Goal: Task Accomplishment & Management: Complete application form

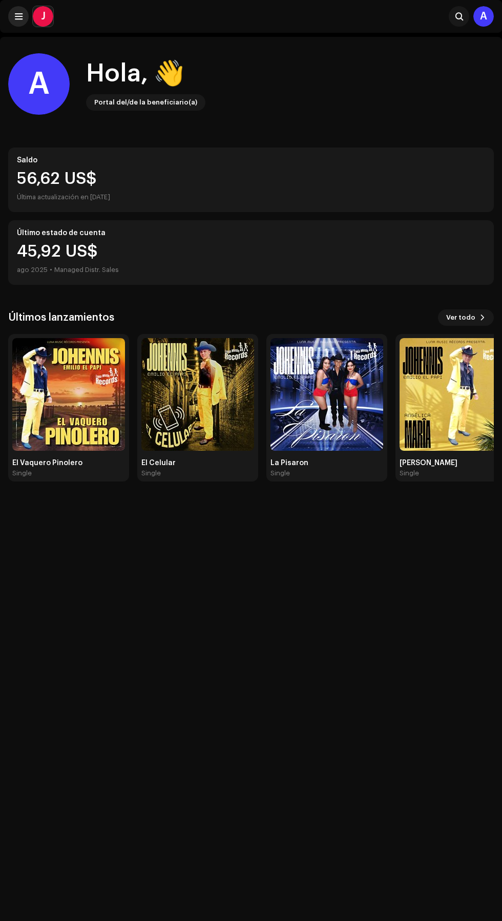
click at [18, 16] on span at bounding box center [19, 16] width 8 height 8
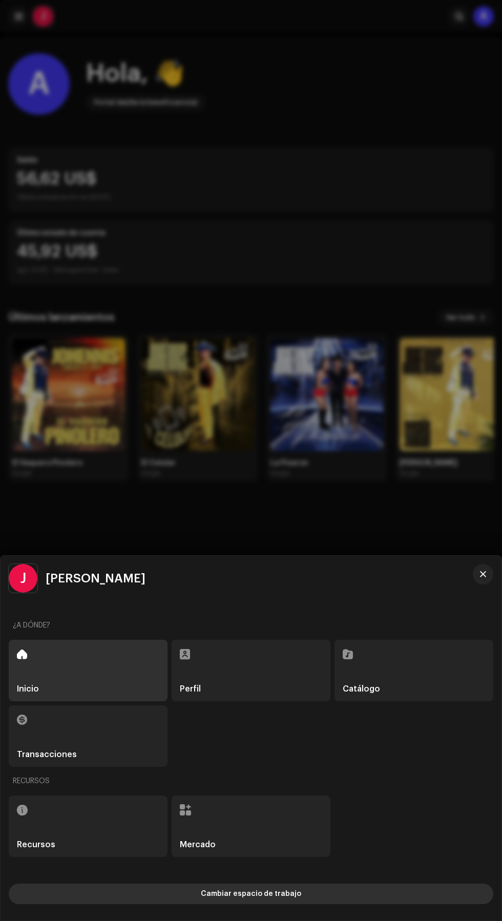
click at [371, 896] on button "Cambiar espacio de trabajo" at bounding box center [251, 894] width 485 height 20
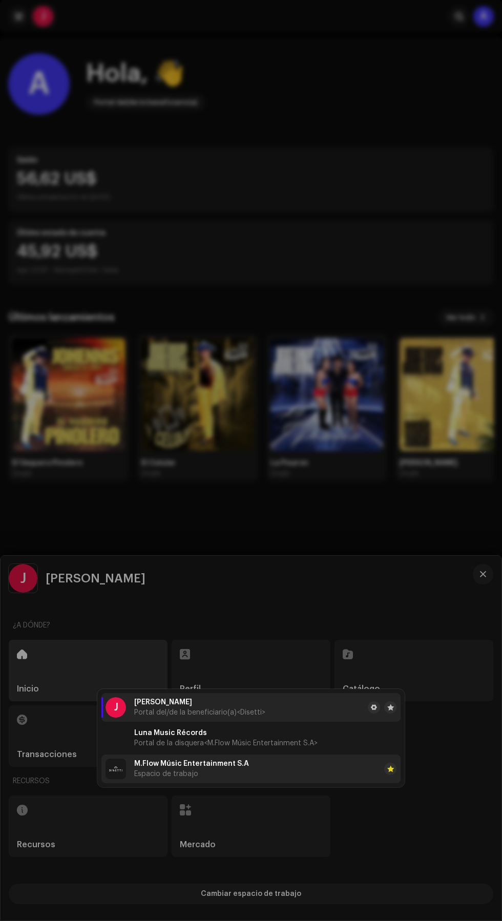
click at [314, 771] on li "M.Flow Músic Entertainment S.A Espacio de trabajo" at bounding box center [250, 769] width 299 height 29
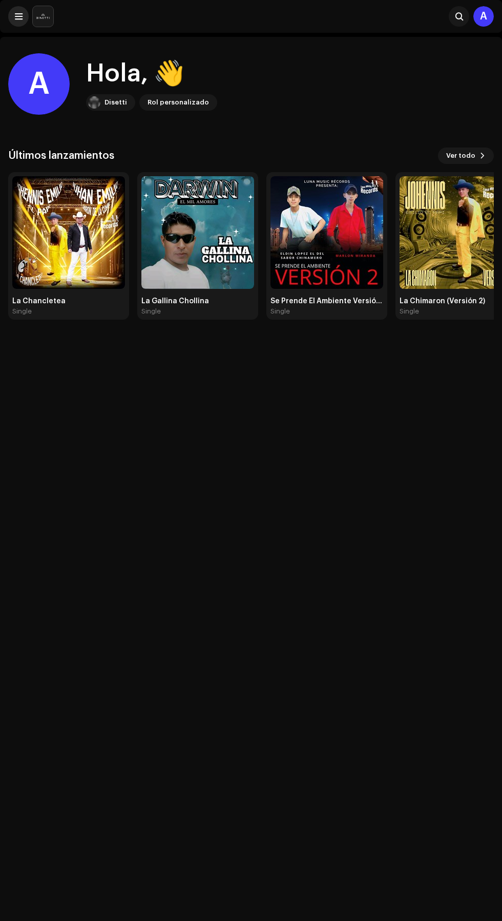
click at [19, 16] on span at bounding box center [19, 16] width 8 height 8
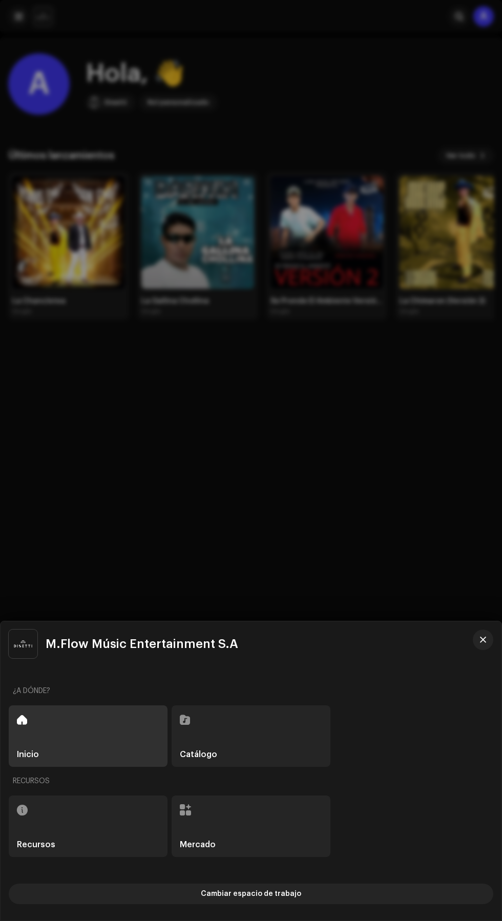
click at [284, 736] on div "Catálogo" at bounding box center [251, 736] width 159 height 61
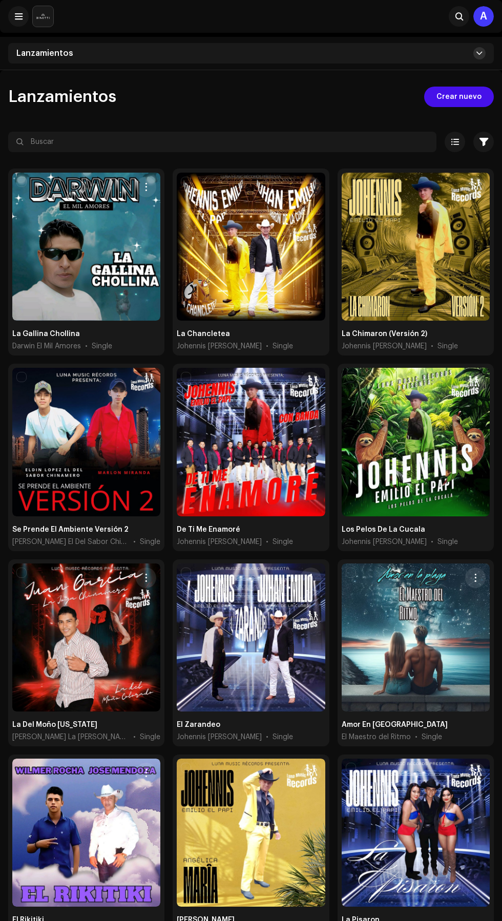
click at [480, 53] on span at bounding box center [479, 53] width 6 height 8
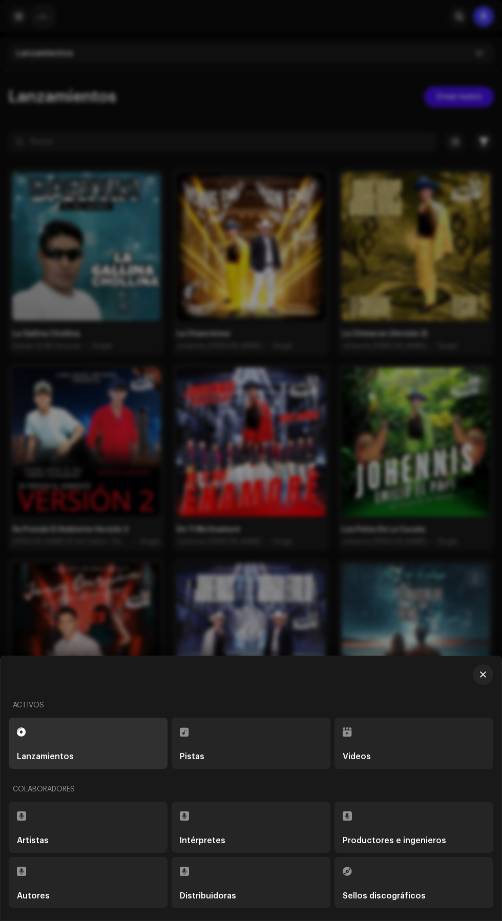
click at [404, 897] on div "Sellos discográficos" at bounding box center [384, 896] width 83 height 8
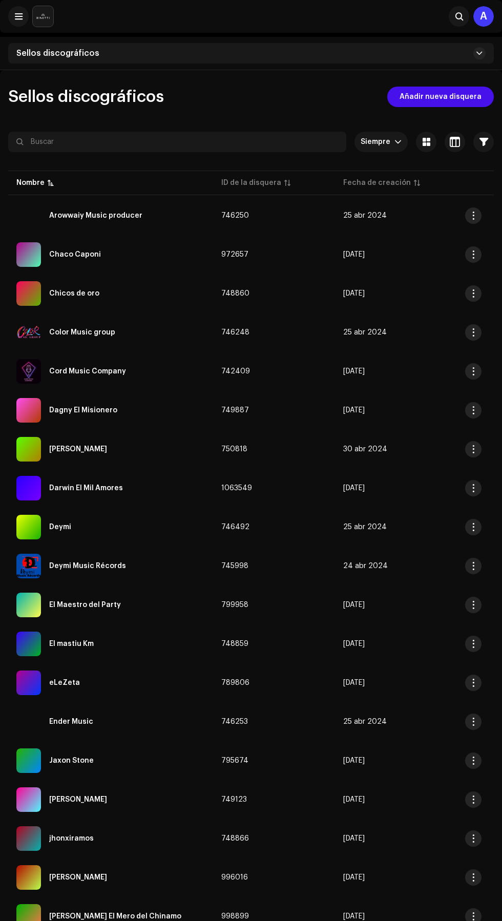
scroll to position [241, 0]
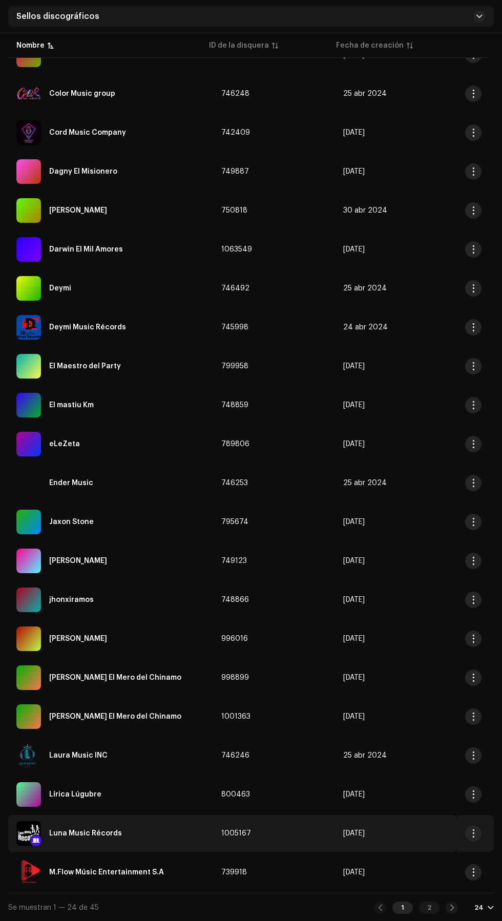
click at [137, 827] on div "Luna Music Récords" at bounding box center [110, 833] width 189 height 25
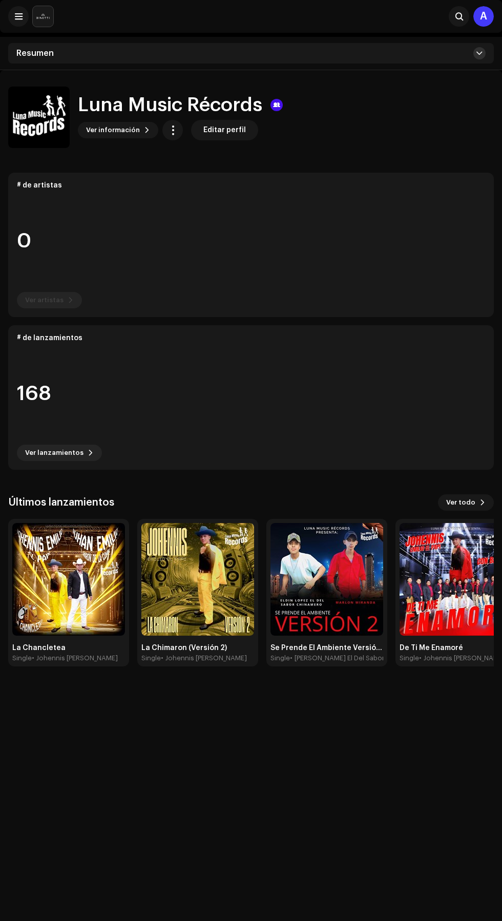
click at [480, 53] on span at bounding box center [479, 53] width 6 height 8
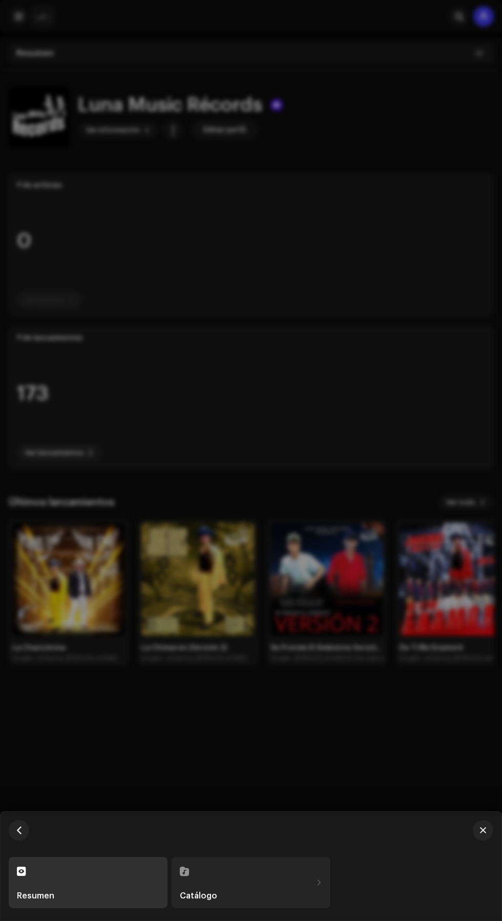
click at [289, 897] on div "Catálogo" at bounding box center [246, 896] width 132 height 8
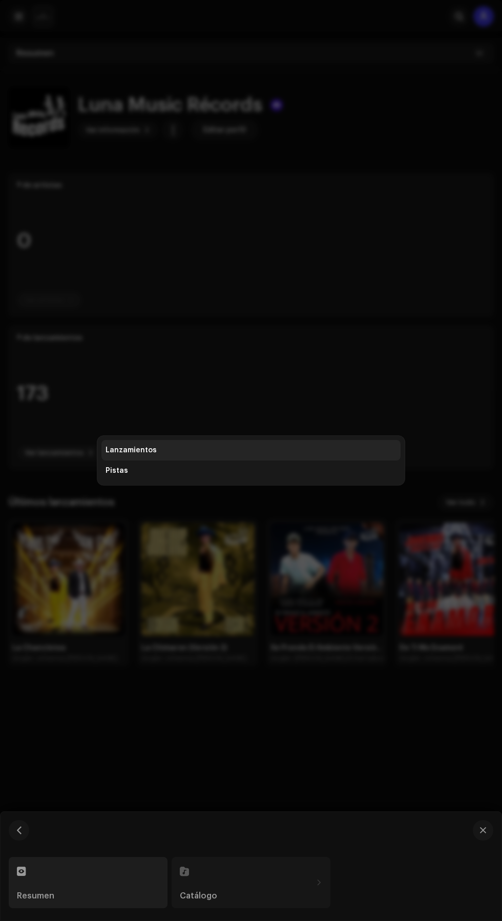
click at [316, 450] on div "Lanzamientos" at bounding box center [251, 450] width 291 height 8
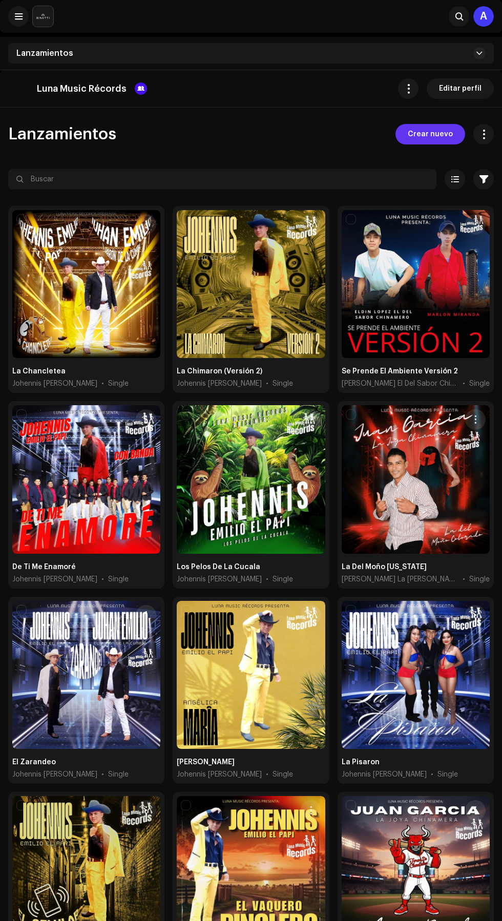
click at [431, 135] on span "Crear nuevo" at bounding box center [430, 134] width 45 height 20
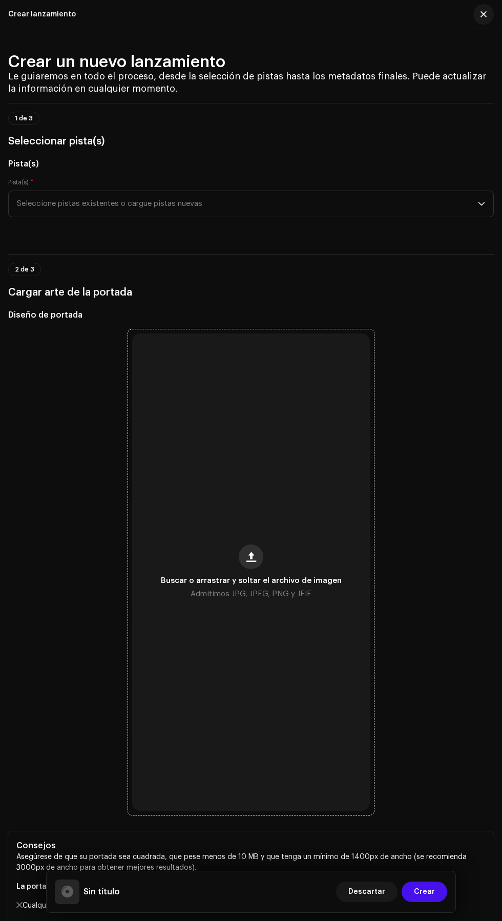
click at [255, 561] on span "button" at bounding box center [251, 557] width 10 height 8
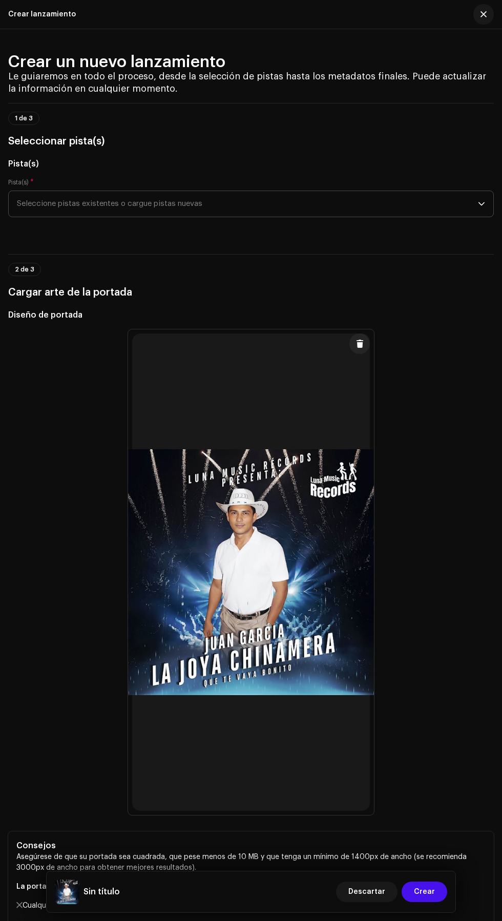
click at [482, 208] on icon "dropdown trigger" at bounding box center [481, 203] width 7 height 7
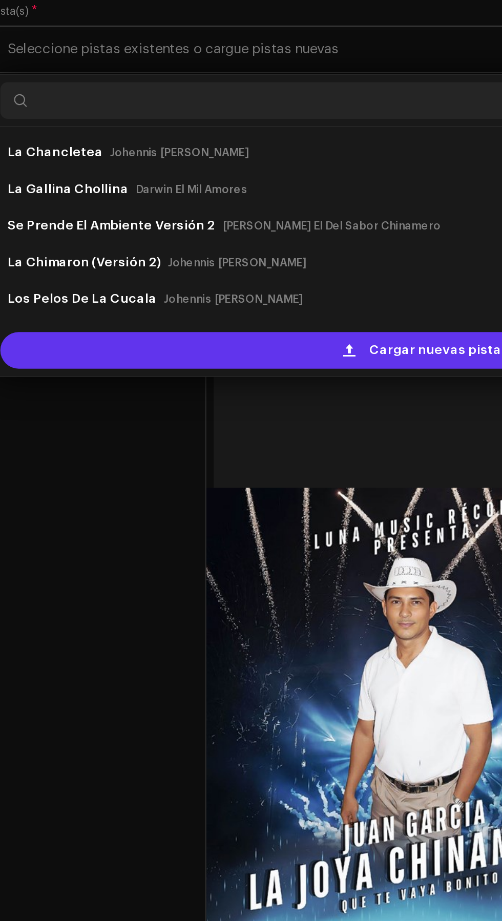
click at [264, 383] on span "Cargar nuevas pistas" at bounding box center [259, 372] width 78 height 20
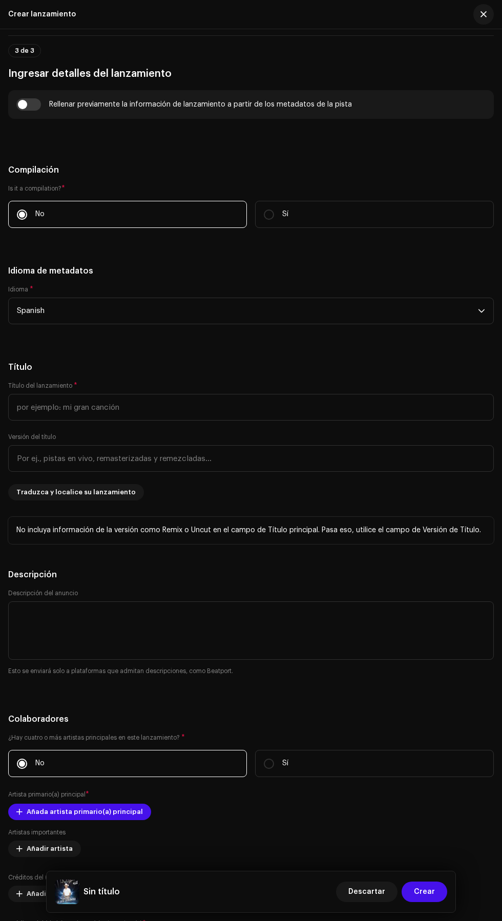
scroll to position [1159, 0]
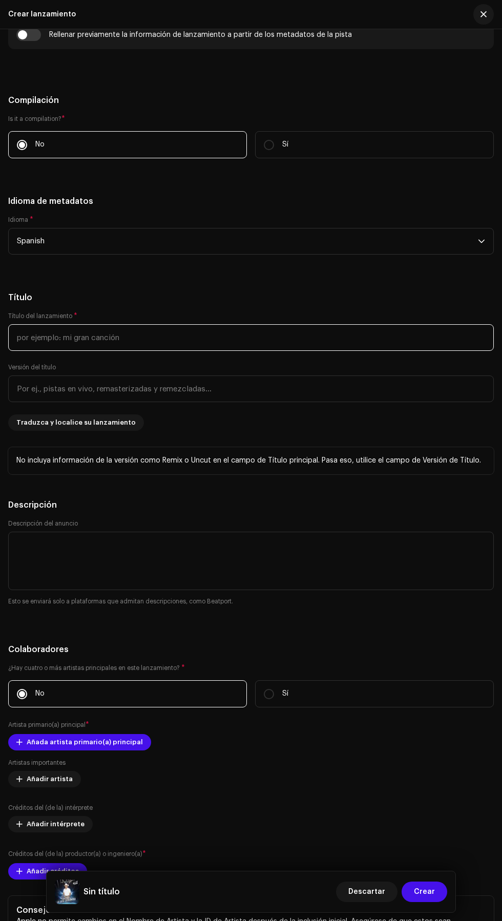
click at [284, 351] on input "text" at bounding box center [251, 337] width 486 height 27
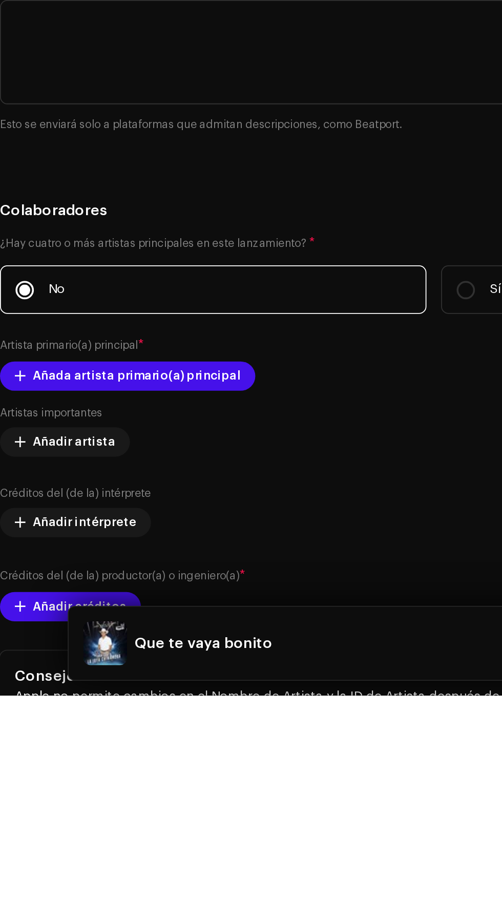
click at [37, 351] on input "Que te vaya bonito" at bounding box center [251, 337] width 486 height 27
click at [48, 351] on input "Que Te vaya bonito" at bounding box center [251, 337] width 486 height 27
click at [67, 351] on input "Que Te Vaya bonito" at bounding box center [251, 337] width 486 height 27
type input "Que Te Vaya Bonito"
click at [218, 304] on h5 "Título" at bounding box center [251, 298] width 486 height 12
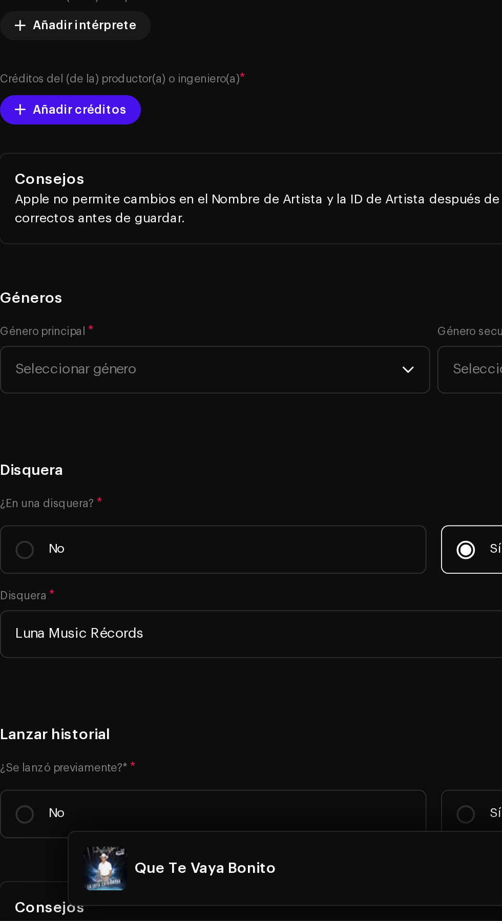
scroll to position [1565, 0]
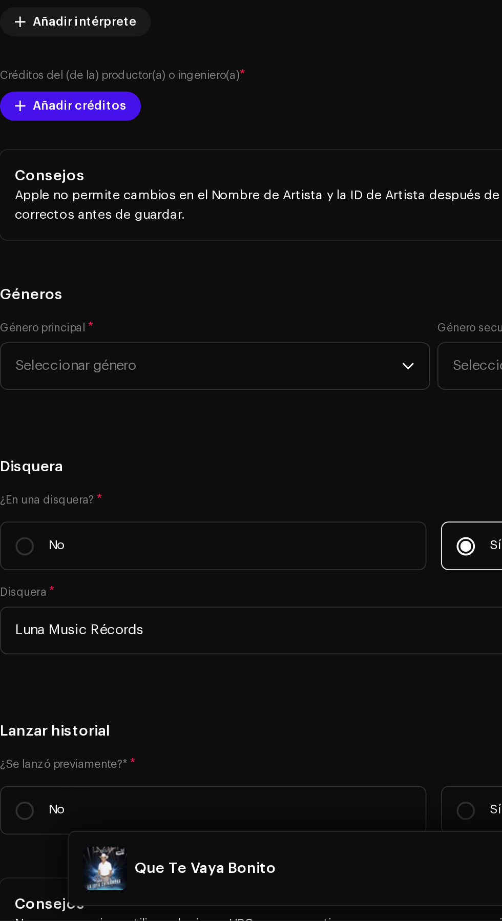
click at [27, 346] on span "Añada artista primario(a) principal" at bounding box center [85, 336] width 116 height 20
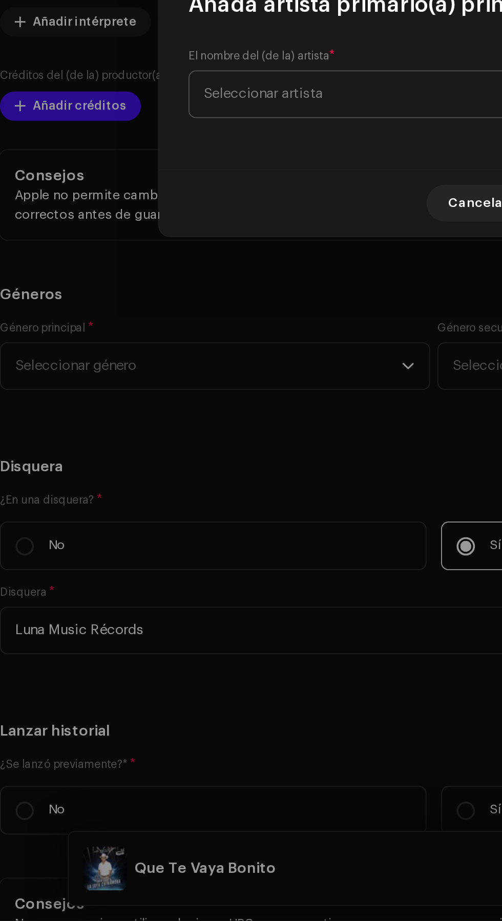
click at [226, 455] on span "Seleccionar artista" at bounding box center [247, 459] width 250 height 26
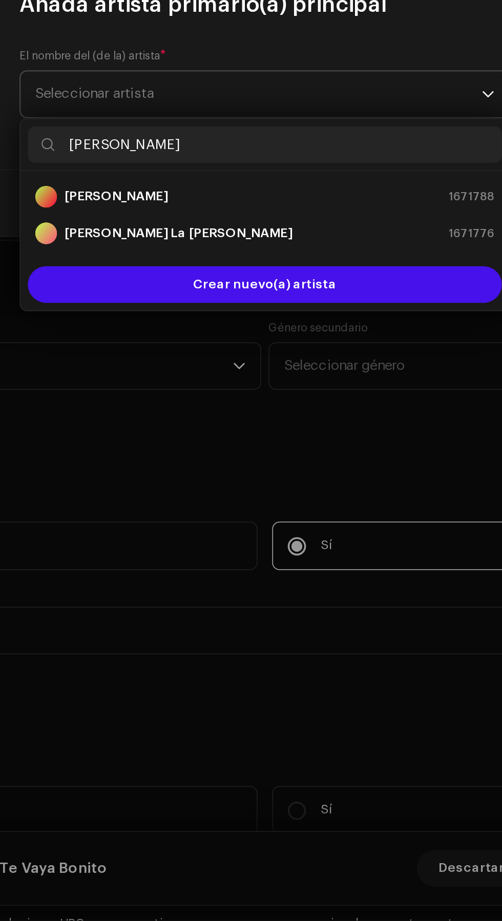
type input "Juan Gar"
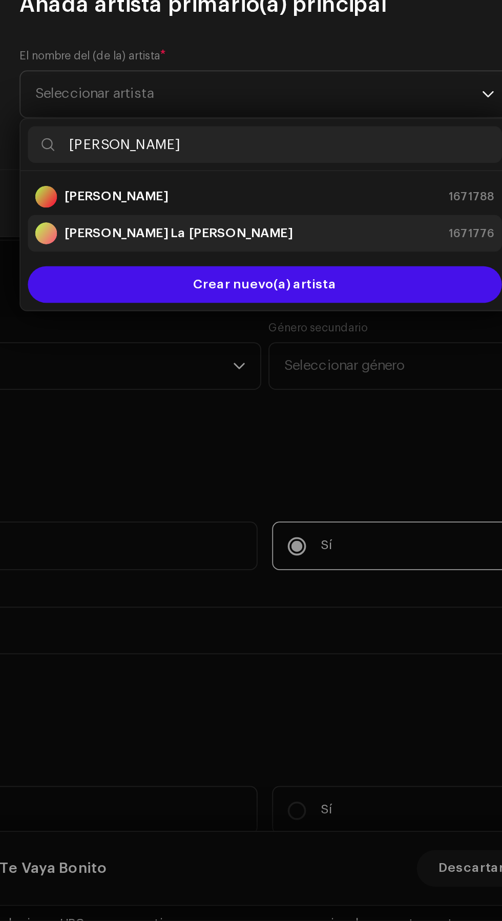
click at [285, 533] on div "Juan Garcia La Joya Chinamera 1671776" at bounding box center [250, 536] width 257 height 12
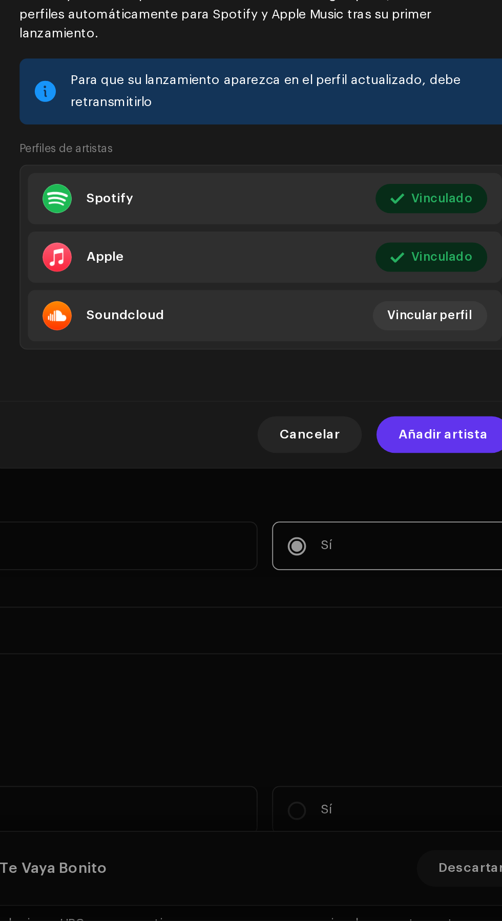
click at [360, 659] on span "Añadir artista" at bounding box center [351, 649] width 50 height 20
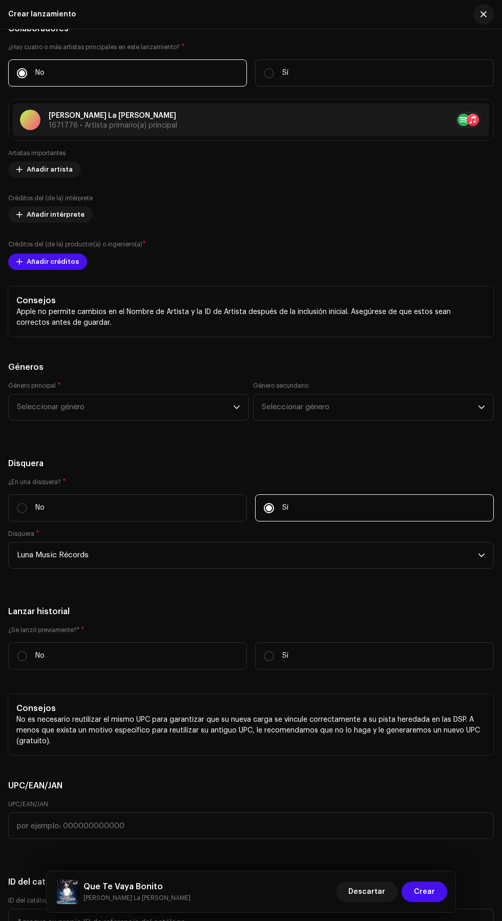
scroll to position [1803, 0]
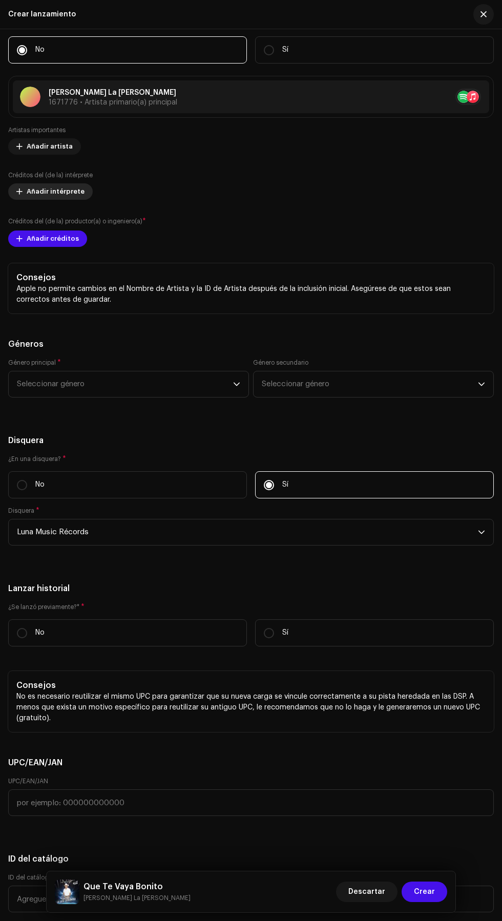
click at [33, 202] on span "Añadir intérprete" at bounding box center [56, 191] width 58 height 20
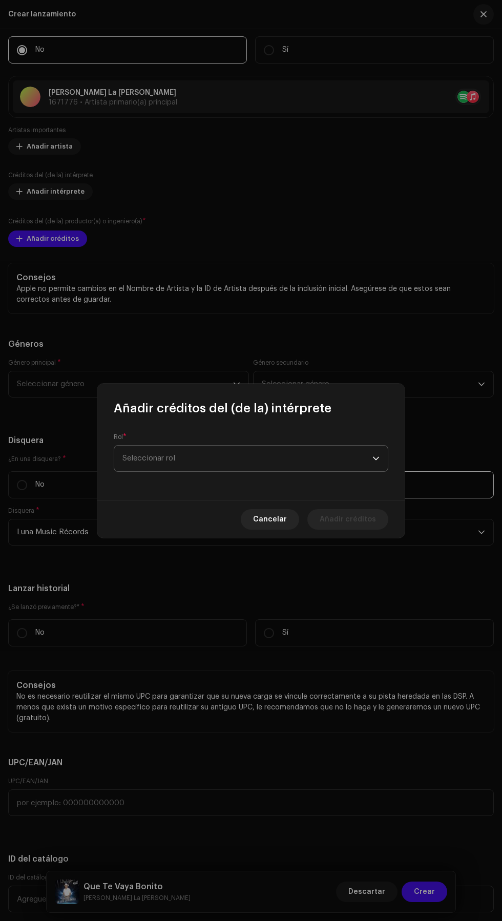
click at [304, 468] on span "Seleccionar rol" at bounding box center [247, 459] width 250 height 26
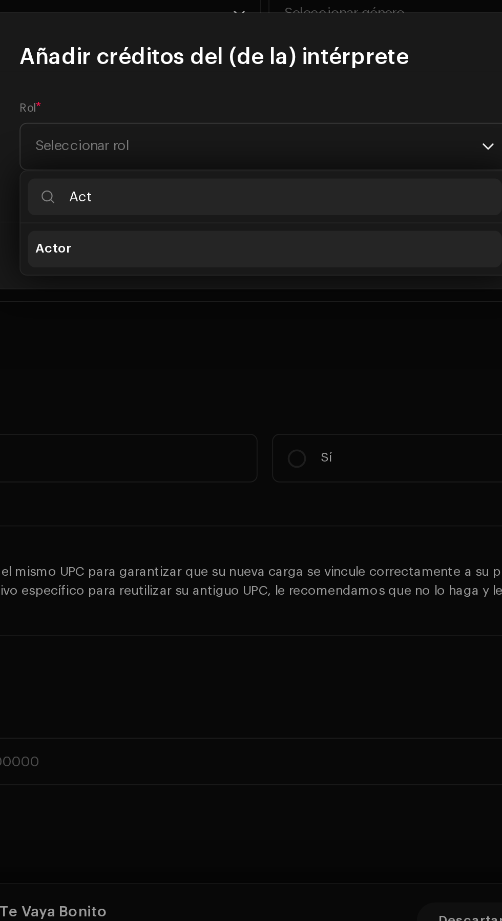
type input "Act"
click at [256, 520] on li "Actor" at bounding box center [250, 516] width 265 height 20
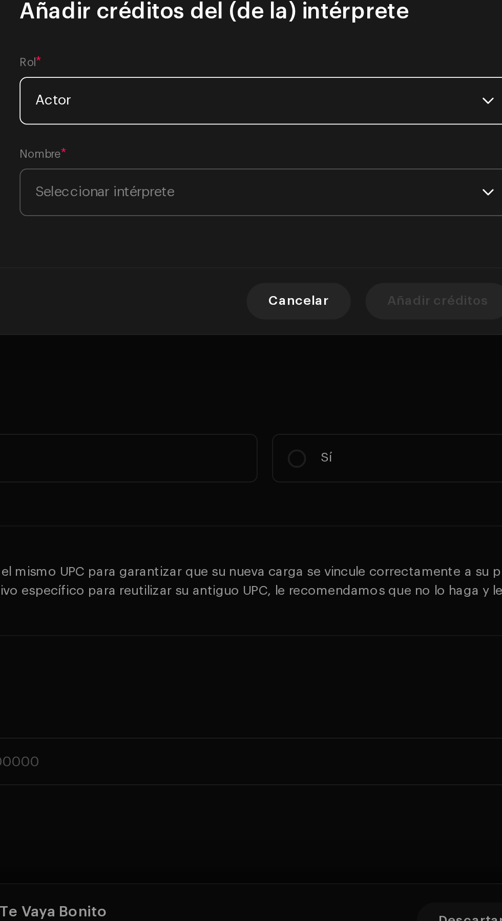
click at [306, 488] on span "Seleccionar intérprete" at bounding box center [247, 484] width 250 height 26
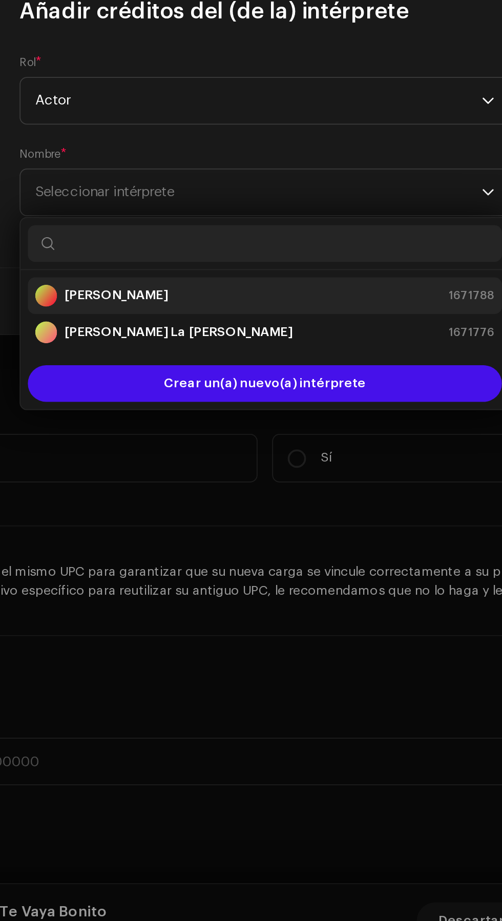
click at [223, 540] on div "Juan Garcia Aragon 1671788" at bounding box center [250, 542] width 257 height 12
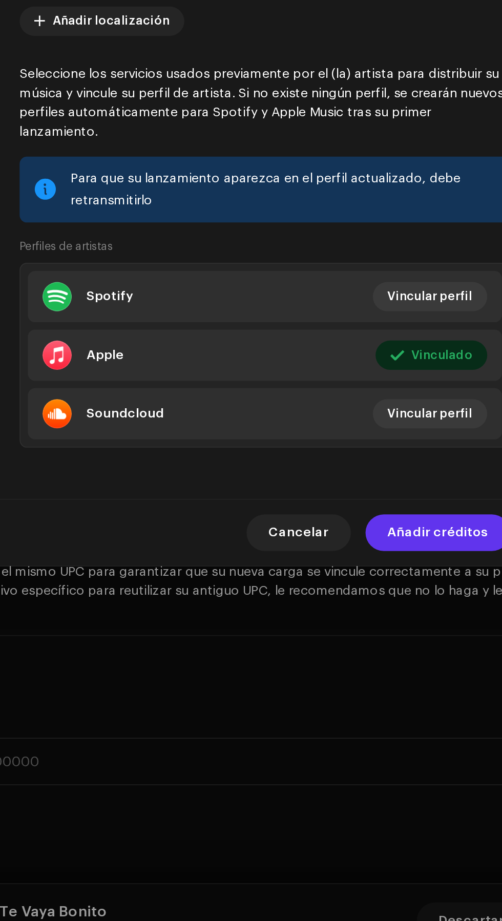
click at [357, 683] on span "Añadir créditos" at bounding box center [348, 675] width 56 height 20
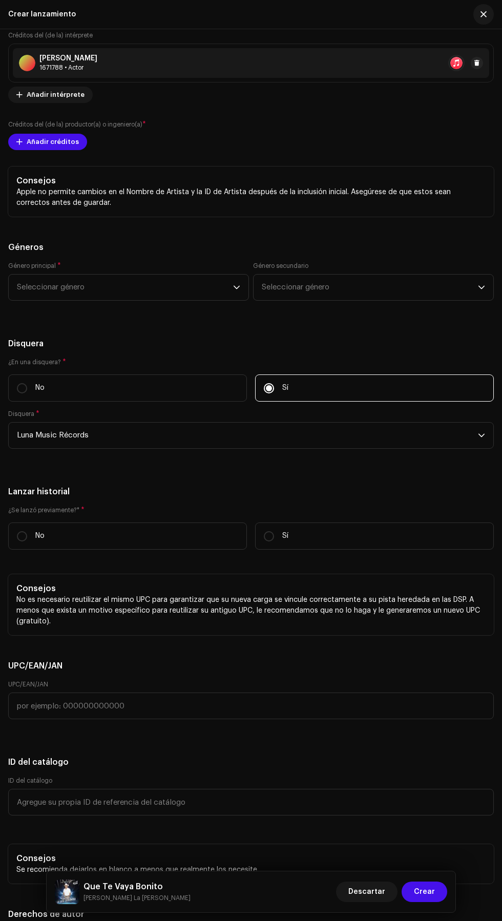
scroll to position [1974, 0]
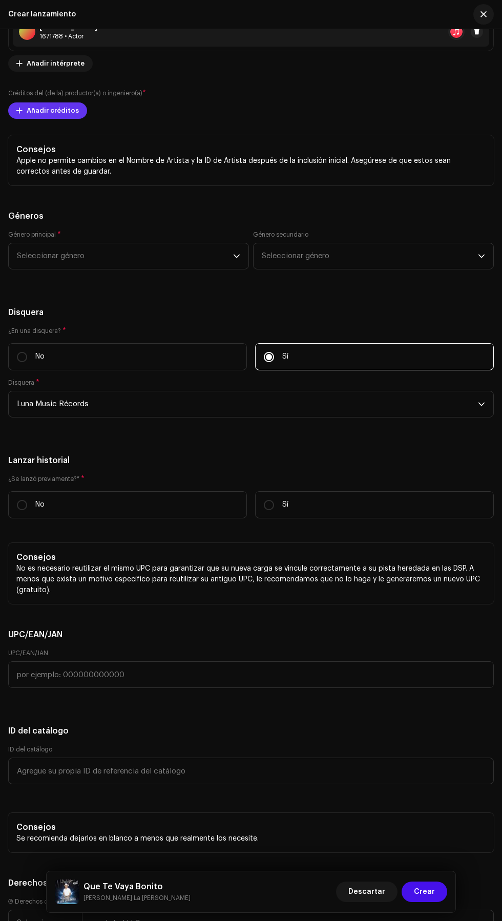
click at [34, 121] on span "Añadir créditos" at bounding box center [53, 110] width 52 height 20
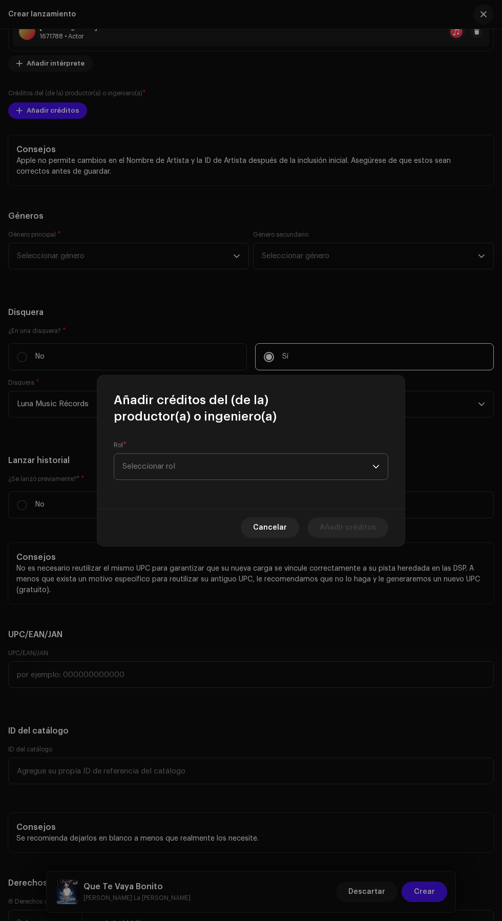
click at [272, 467] on span "Seleccionar rol" at bounding box center [247, 467] width 250 height 26
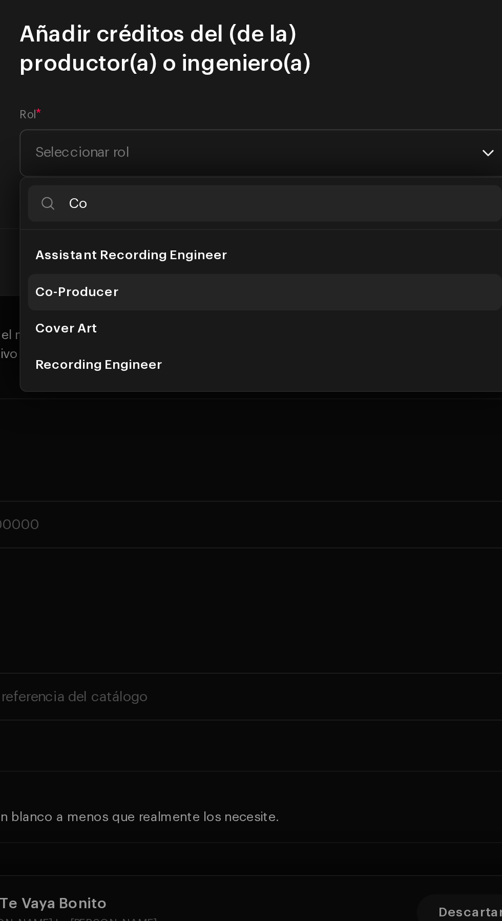
type input "Co"
click at [246, 544] on li "Co-Producer" at bounding box center [250, 544] width 265 height 20
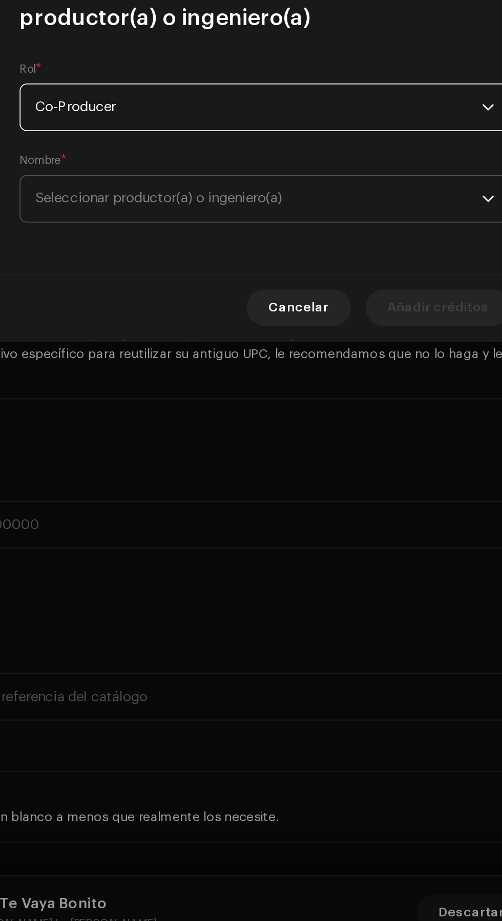
click at [282, 499] on span "Seleccionar productor(a) o ingeniero(a)" at bounding box center [247, 493] width 250 height 26
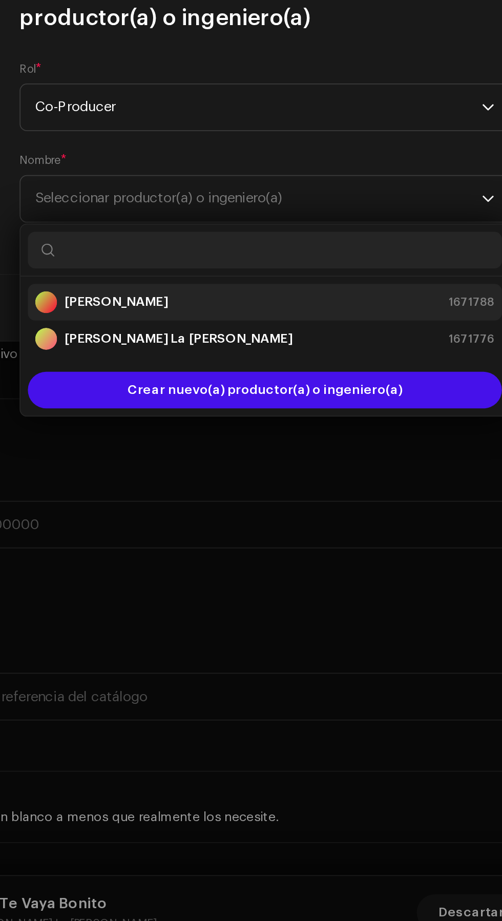
click at [253, 549] on div "Juan Garcia Aragon 1671788" at bounding box center [250, 550] width 257 height 12
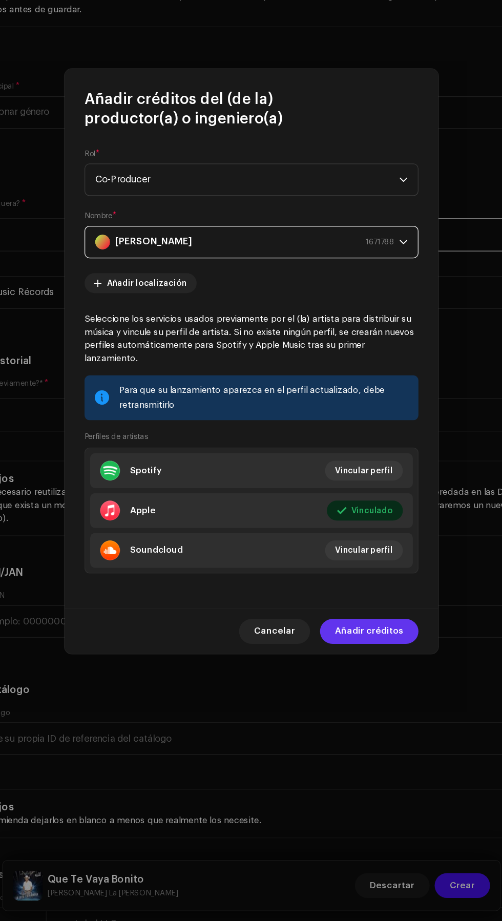
click at [370, 691] on span "Añadir créditos" at bounding box center [348, 683] width 56 height 20
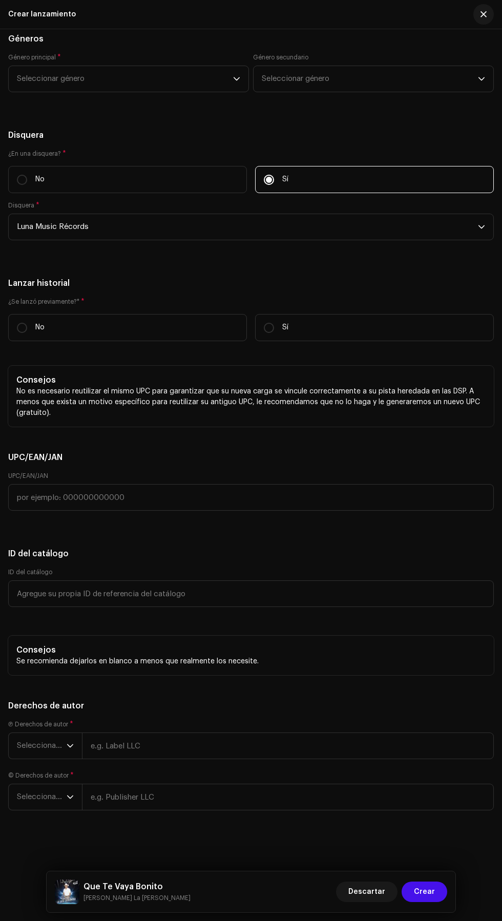
scroll to position [2353, 0]
click at [40, 92] on span "Seleccionar género" at bounding box center [125, 79] width 216 height 26
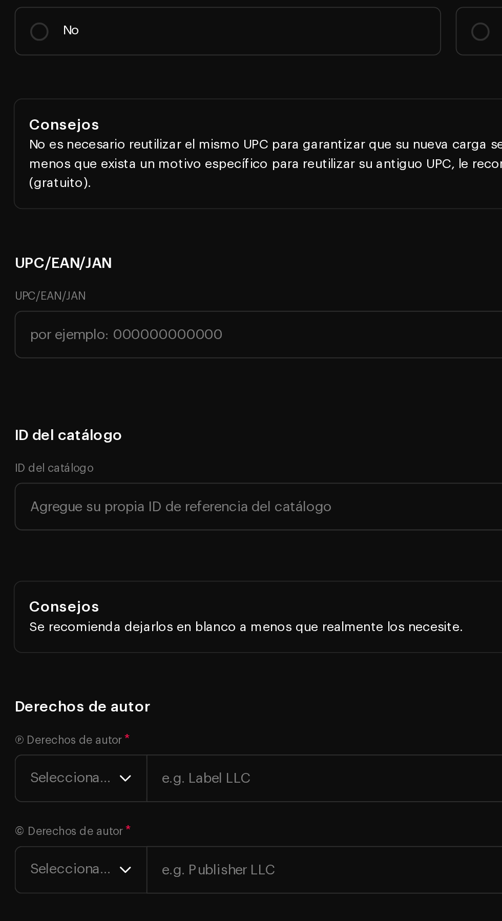
type input "Latin"
click at [64, 168] on li "Latin Rap" at bounding box center [129, 157] width 232 height 20
click at [129, 92] on span "Latin Rap" at bounding box center [125, 79] width 216 height 26
type input "Latin"
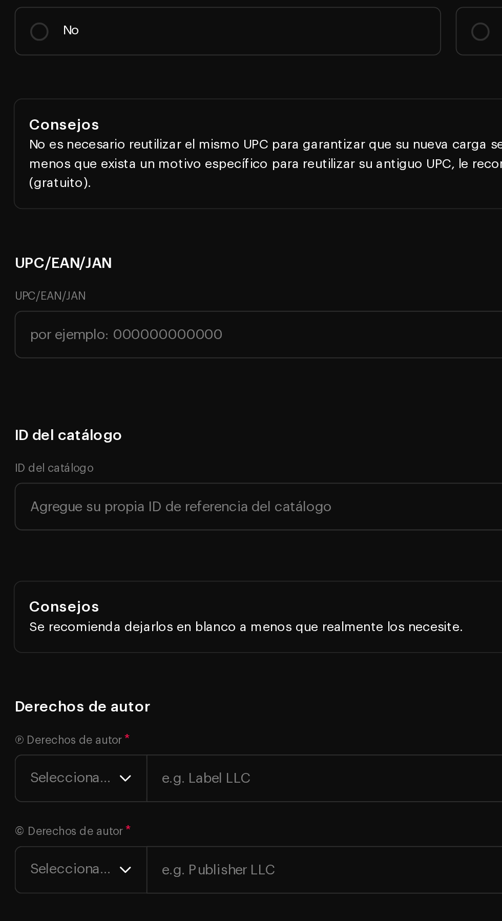
click at [108, 168] on li "Latin" at bounding box center [129, 158] width 232 height 20
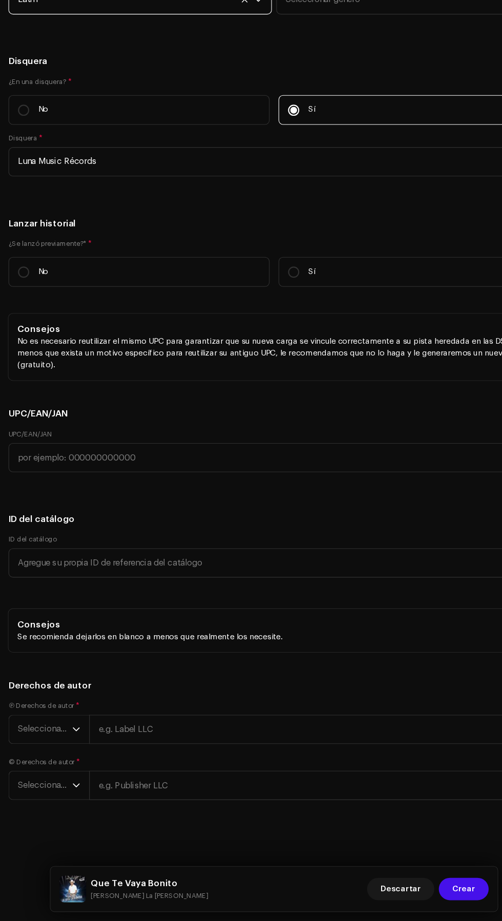
click at [181, 45] on h5 "Géneros" at bounding box center [251, 39] width 486 height 12
click at [25, 333] on input "No" at bounding box center [22, 328] width 10 height 10
radio input "true"
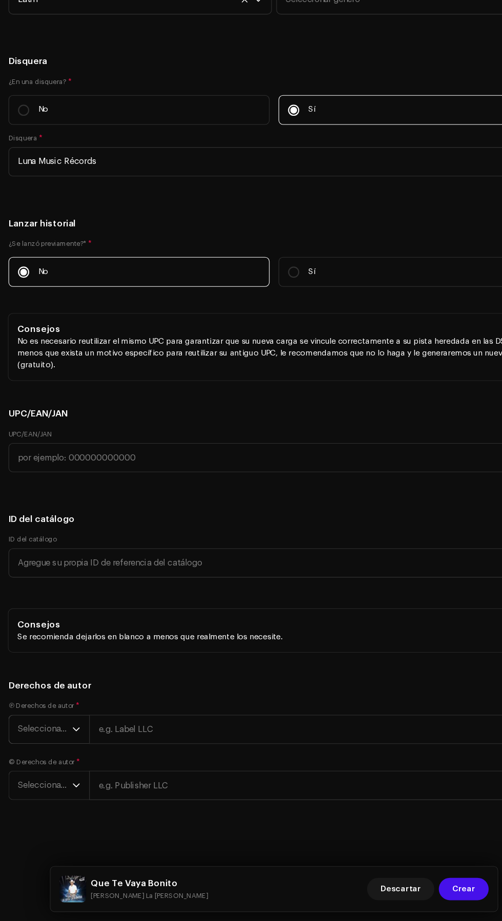
click at [27, 744] on span "Seleccionar año" at bounding box center [42, 746] width 50 height 26
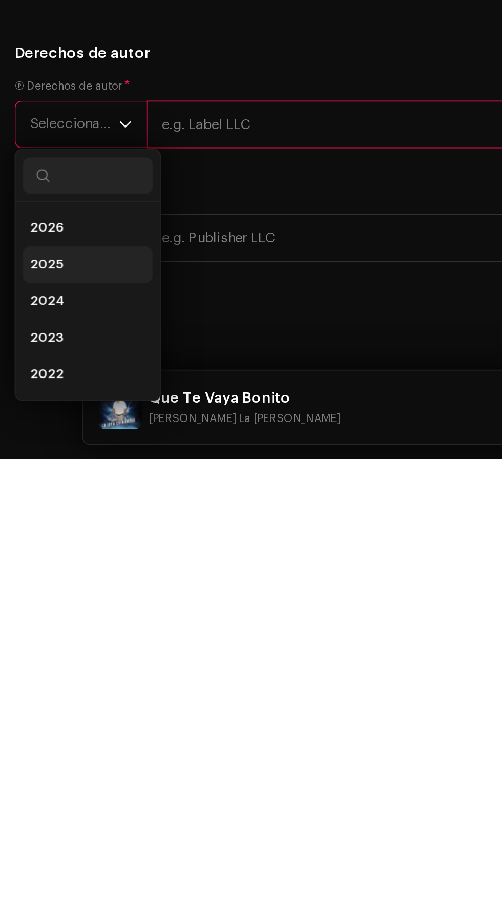
click at [41, 821] on li "2025" at bounding box center [49, 812] width 73 height 20
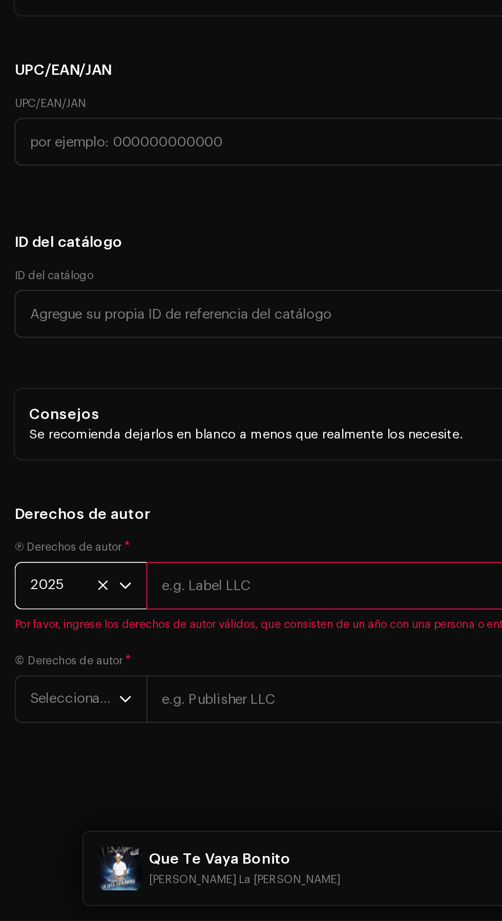
click at [188, 746] on input "text" at bounding box center [288, 733] width 412 height 27
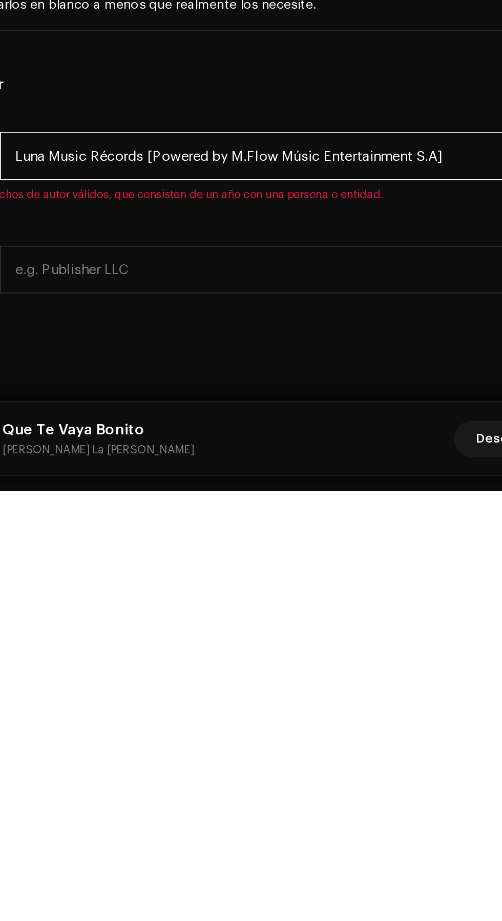
type input "Luna Music Récords [Powered by M.Flow Músic Entertainment S.A]"
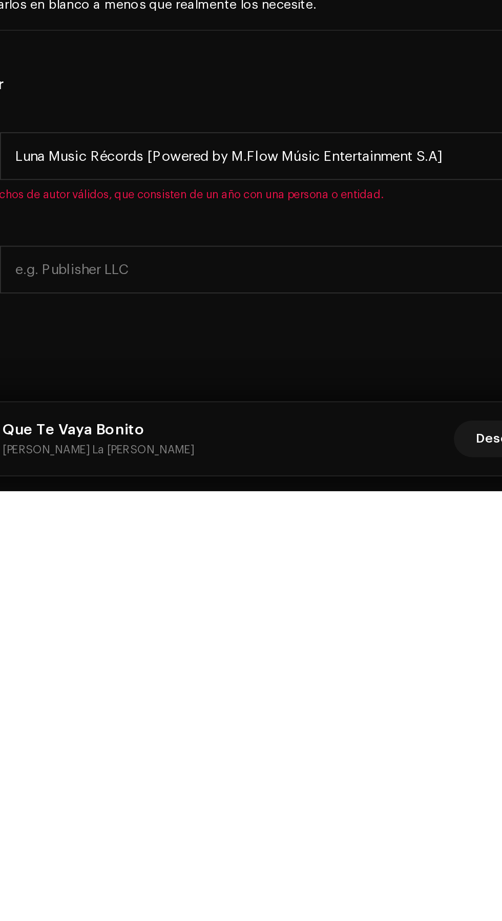
click at [301, 700] on h5 "Derechos de autor" at bounding box center [251, 694] width 486 height 12
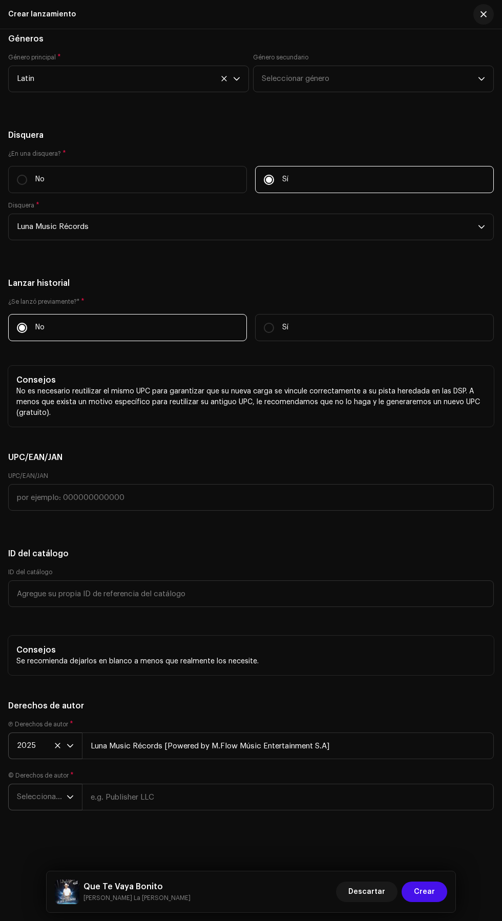
click at [34, 800] on span "Seleccionar año" at bounding box center [42, 797] width 50 height 26
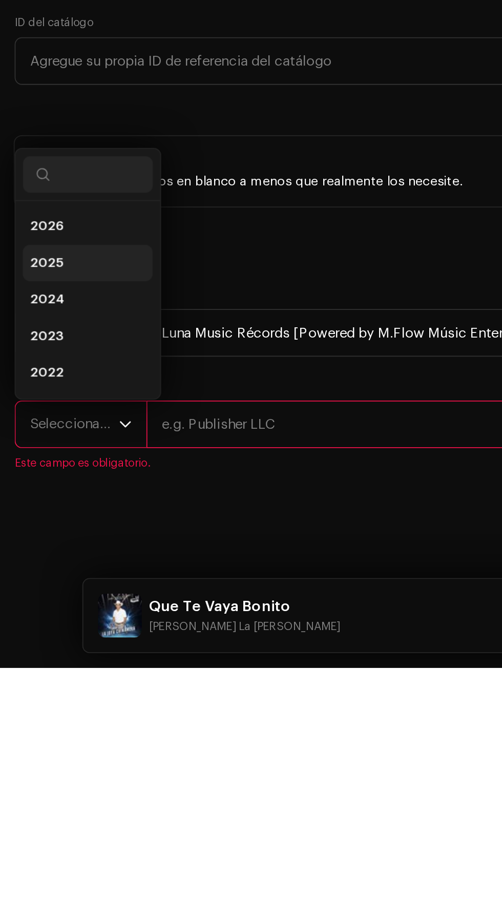
click at [55, 705] on li "2025" at bounding box center [49, 695] width 73 height 20
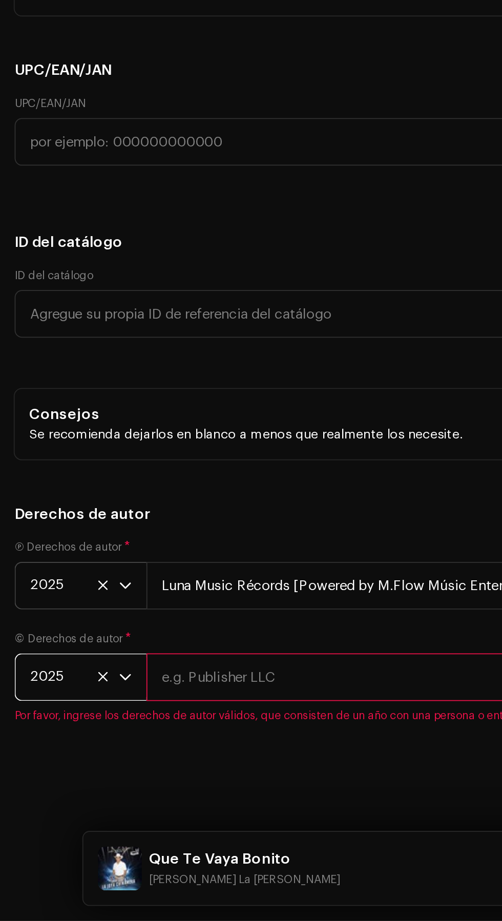
click at [192, 798] on input "text" at bounding box center [288, 785] width 412 height 27
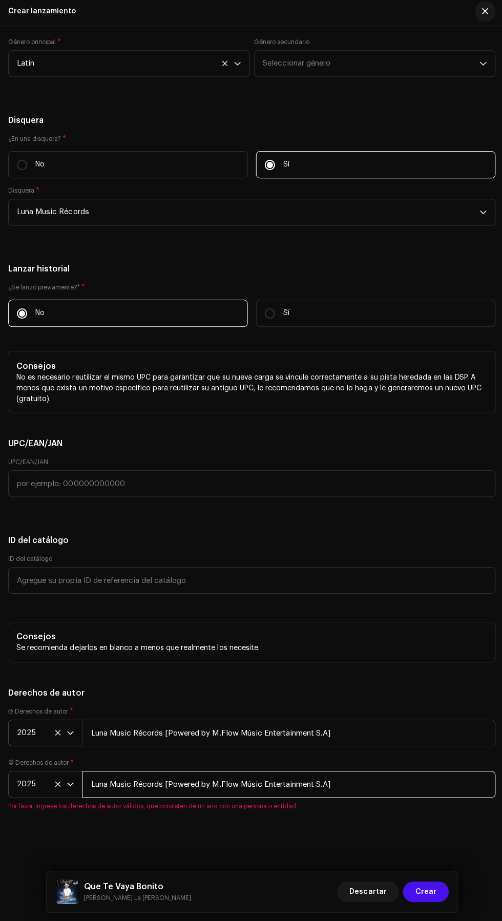
type input "Luna Music Récords [Powered by M.Flow Músic Entertainment S.A]"
click at [375, 696] on h5 "Derechos de autor" at bounding box center [251, 694] width 486 height 12
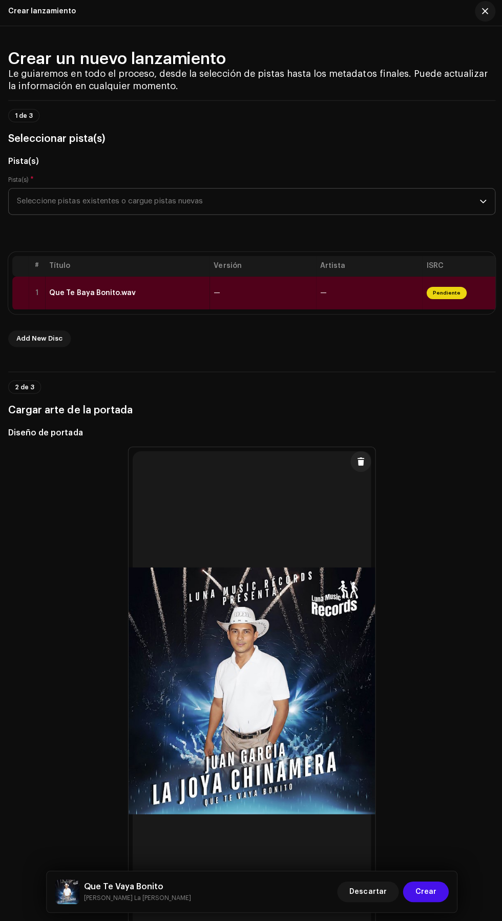
click at [276, 312] on td "—" at bounding box center [262, 295] width 106 height 33
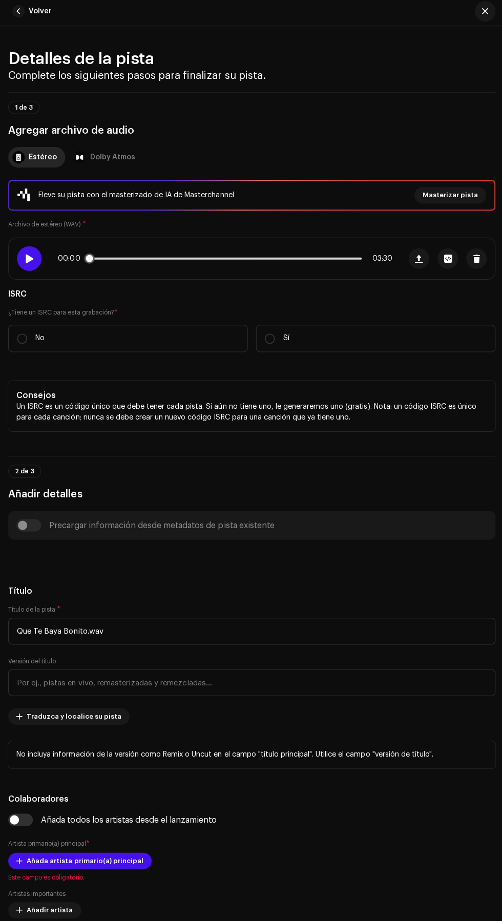
click at [28, 265] on span at bounding box center [29, 261] width 9 height 8
click at [22, 346] on input "No" at bounding box center [22, 341] width 10 height 10
radio input "true"
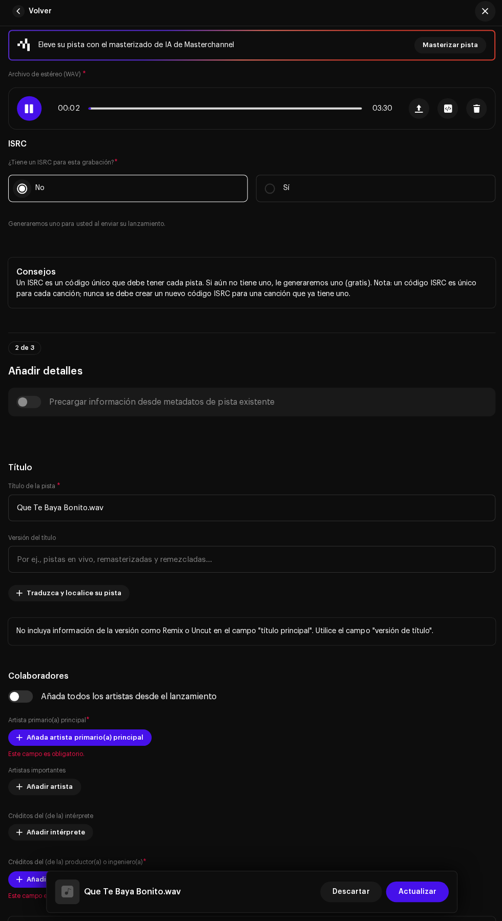
scroll to position [160, 0]
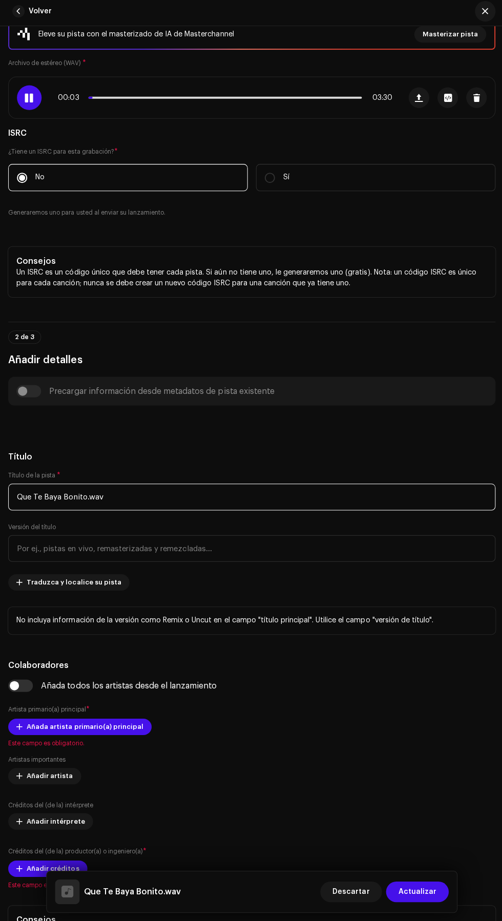
click at [313, 512] on input "Que Te Baya Bonito.wav" at bounding box center [251, 498] width 486 height 27
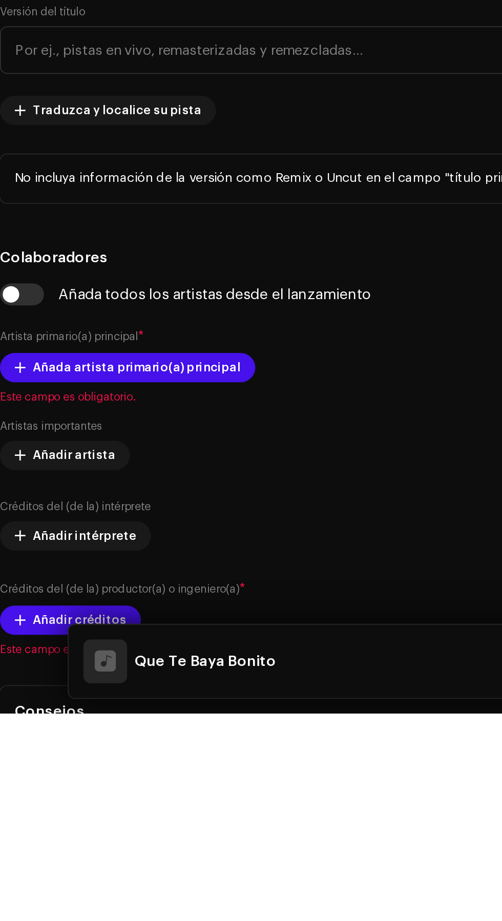
type input "Que Te Baya Bonito"
click at [224, 465] on h5 "Título" at bounding box center [251, 458] width 486 height 12
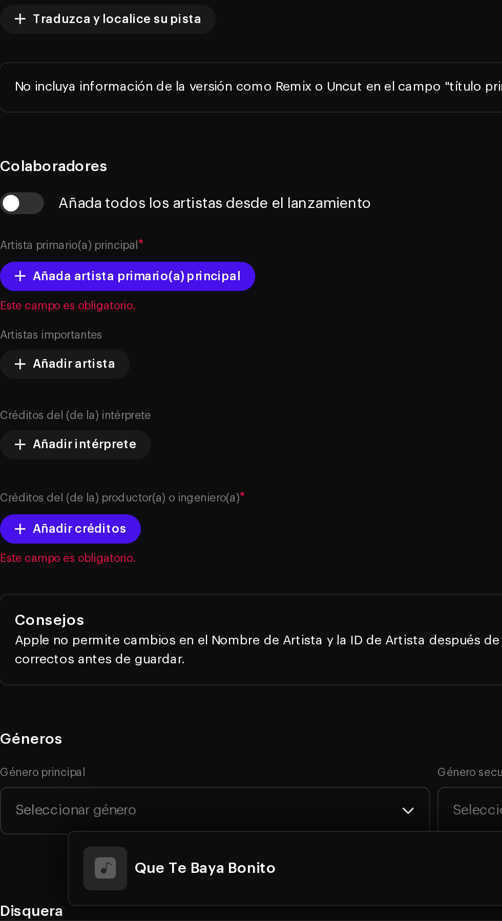
scroll to position [336, 0]
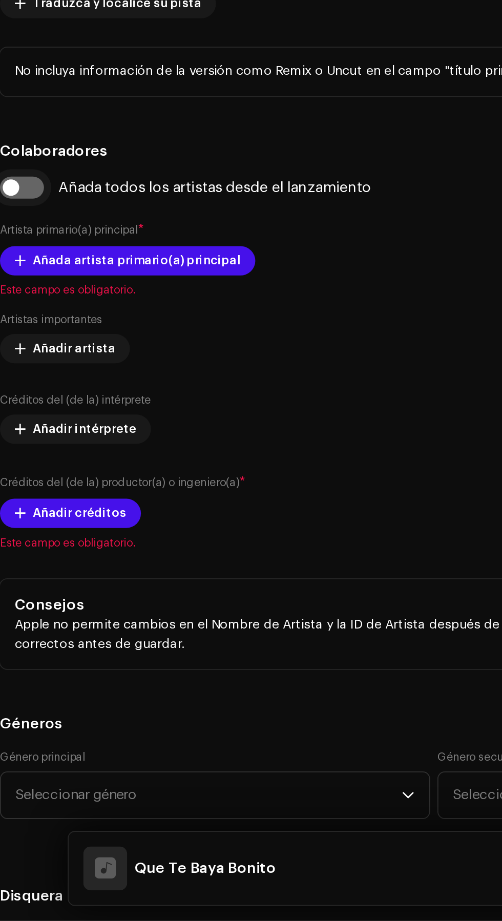
click at [20, 517] on input "checkbox" at bounding box center [20, 511] width 25 height 12
checkbox input "true"
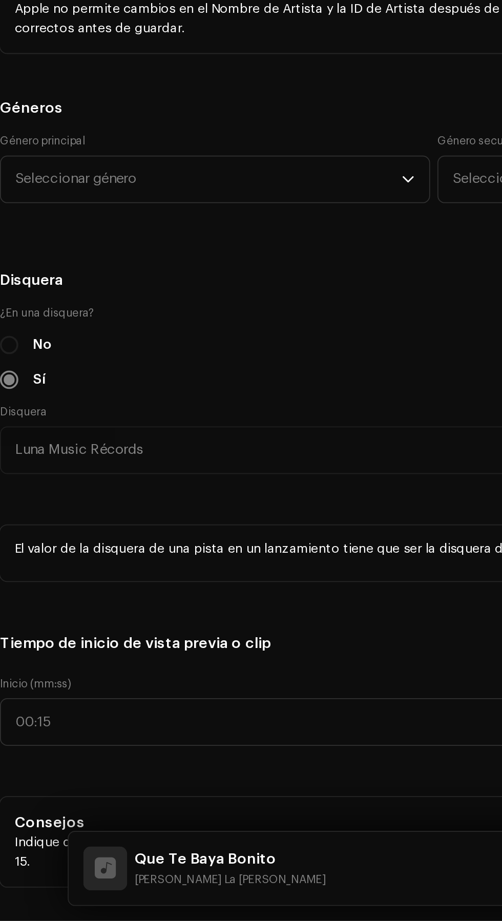
scroll to position [789, 0]
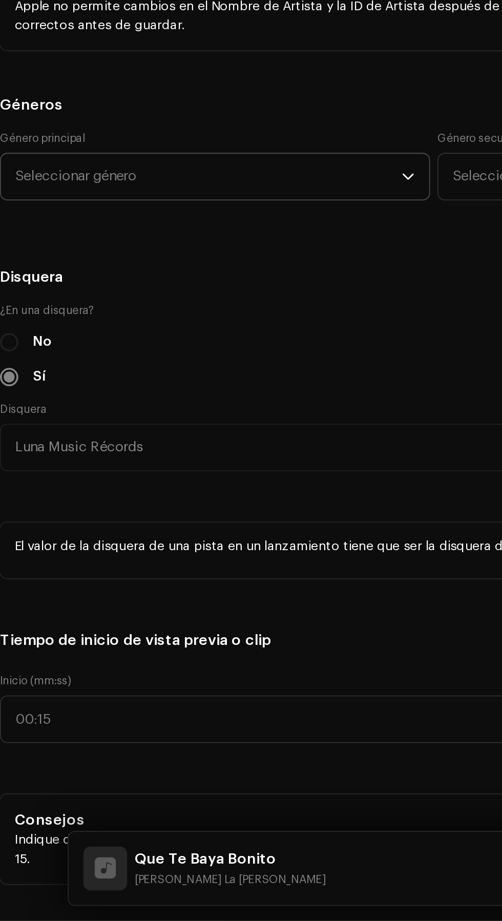
click at [183, 517] on span "Seleccionar género" at bounding box center [125, 505] width 216 height 26
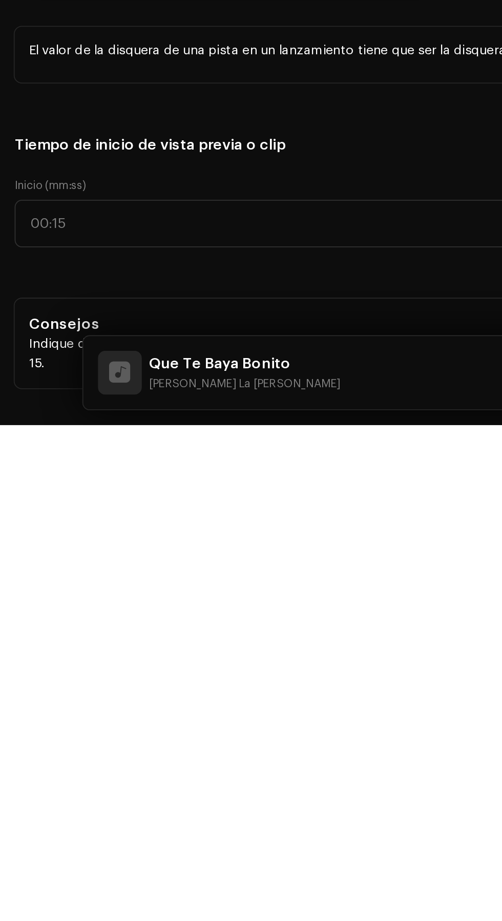
type input "Lati"
click at [74, 593] on li "Latin Rap" at bounding box center [129, 583] width 232 height 20
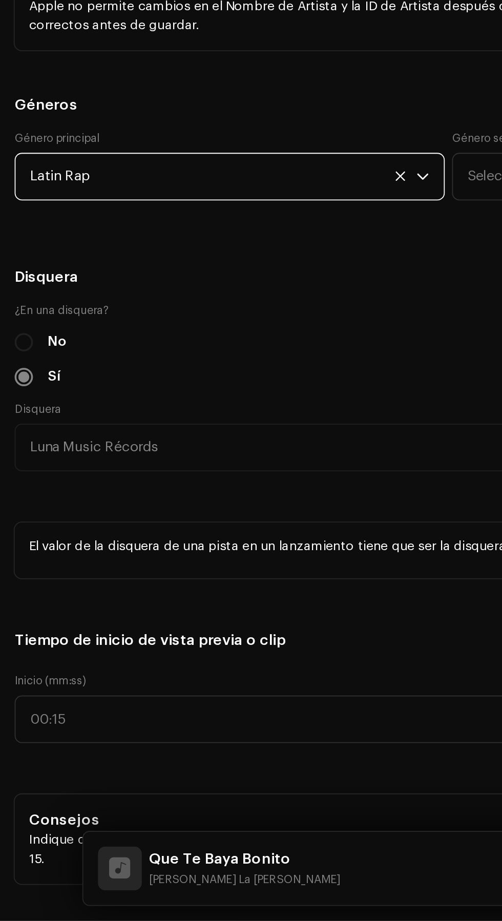
click at [107, 517] on span "Latin Rap" at bounding box center [125, 505] width 216 height 26
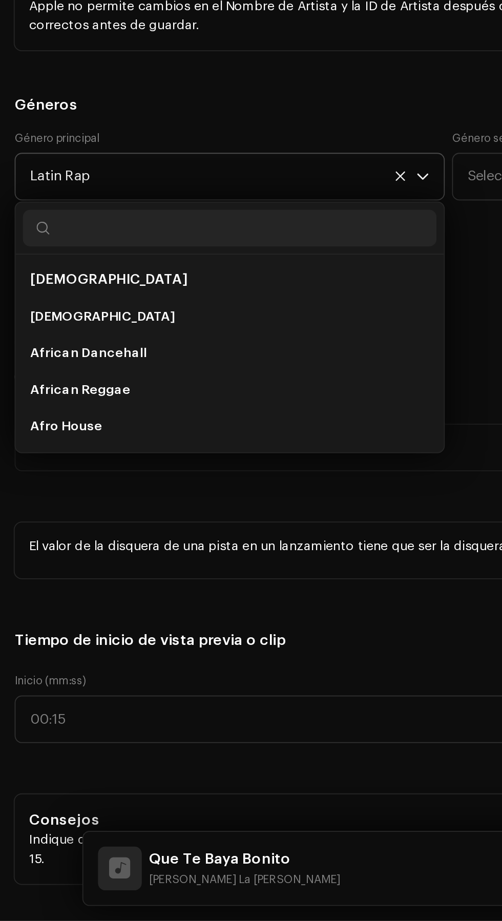
scroll to position [797, 0]
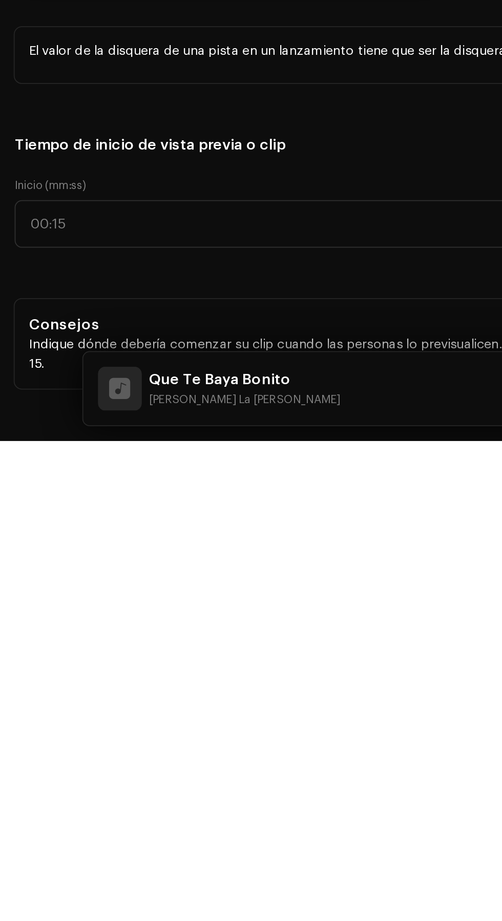
type input "Latin"
click at [85, 585] on li "Latin" at bounding box center [129, 575] width 232 height 20
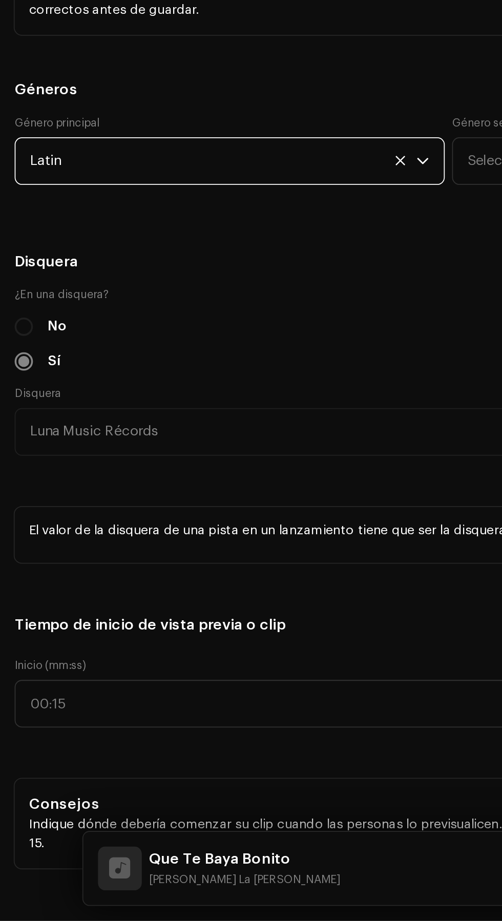
click at [153, 462] on h5 "Géneros" at bounding box center [251, 456] width 486 height 12
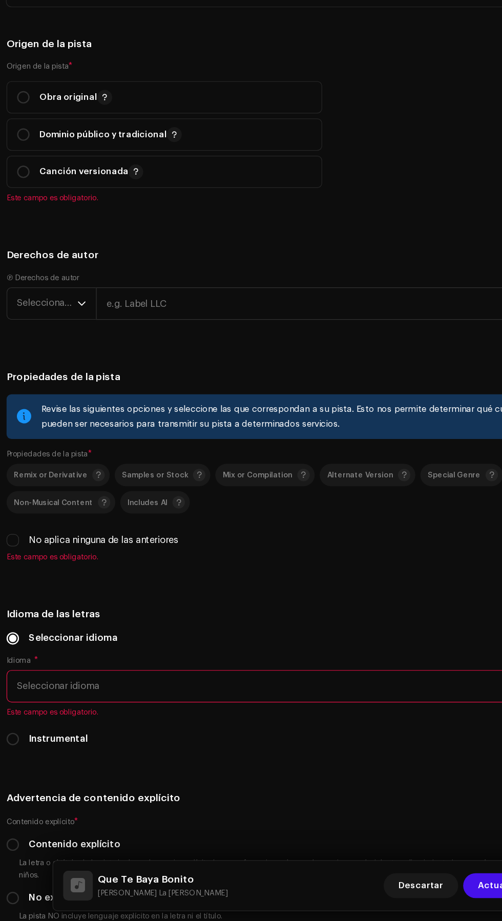
scroll to position [1671, 0]
click at [39, 247] on p "Obra original" at bounding box center [65, 241] width 60 height 12
radio input "true"
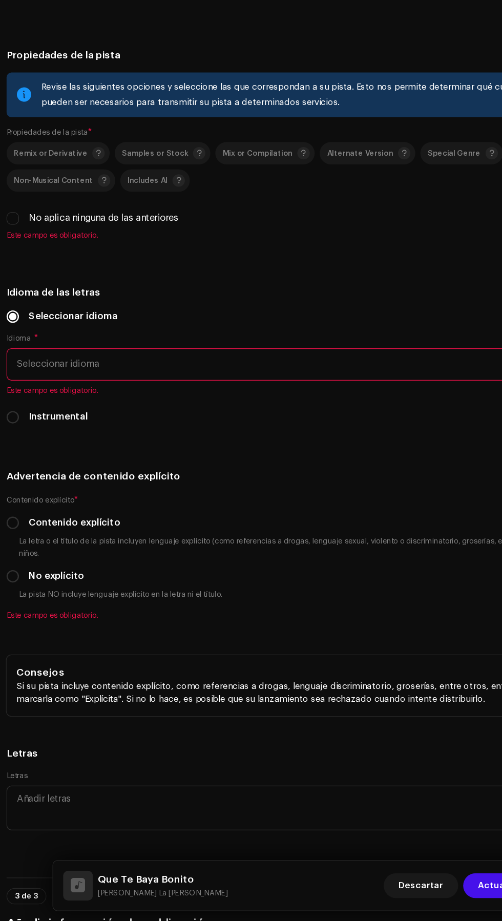
scroll to position [1923, 0]
click at [41, 159] on span "Seleccionar año" at bounding box center [42, 147] width 50 height 26
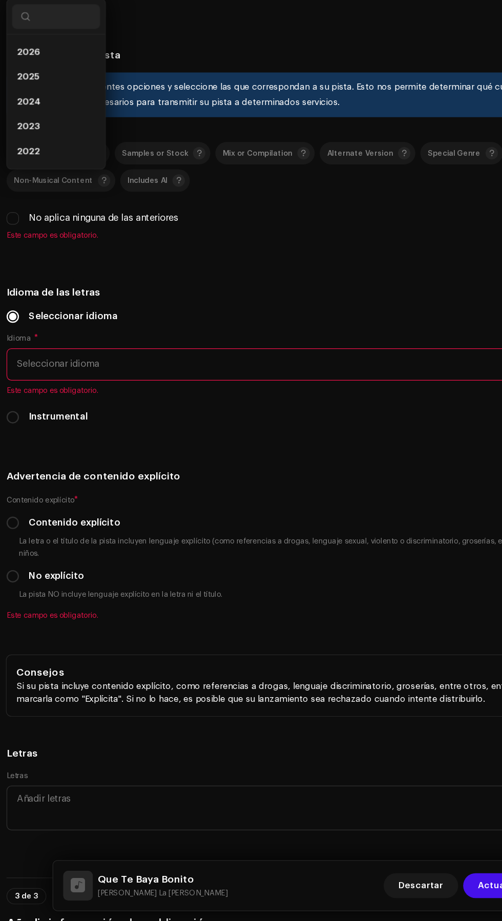
scroll to position [0, 0]
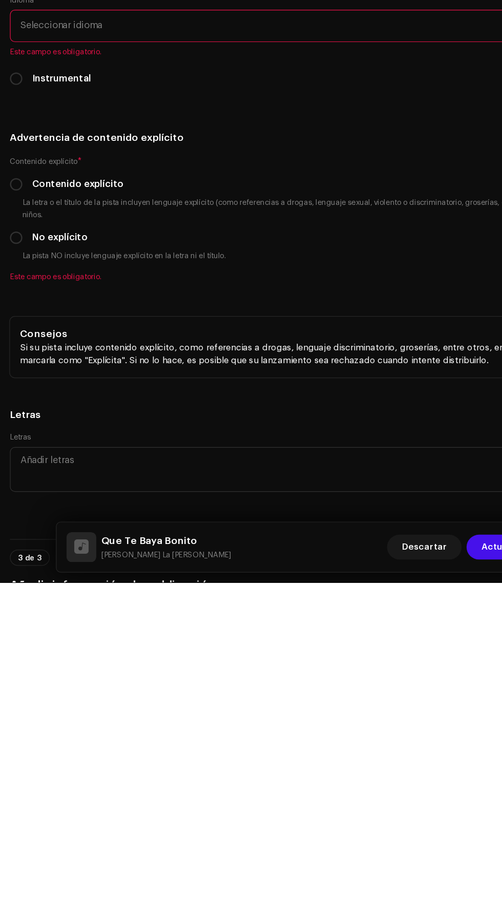
click at [49, 235] on li "2025" at bounding box center [49, 225] width 73 height 20
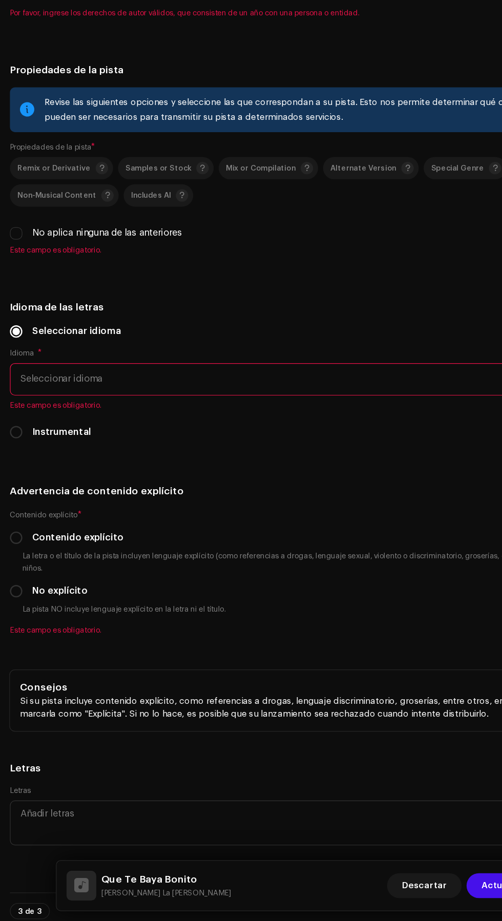
click at [278, 160] on input "text" at bounding box center [288, 146] width 412 height 27
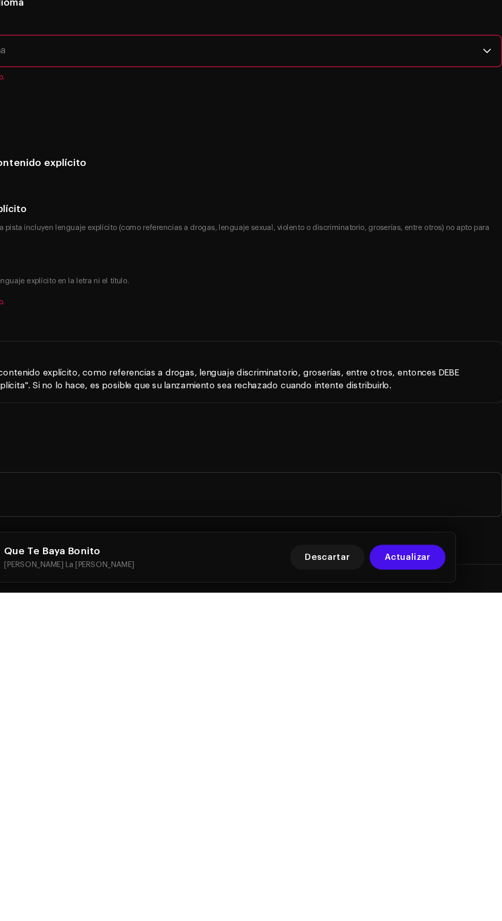
type input "Luna Music Récords [Powered by M.Flow Músic Entertainment S.A]"
click at [411, 113] on h5 "Derechos de autor" at bounding box center [251, 106] width 486 height 12
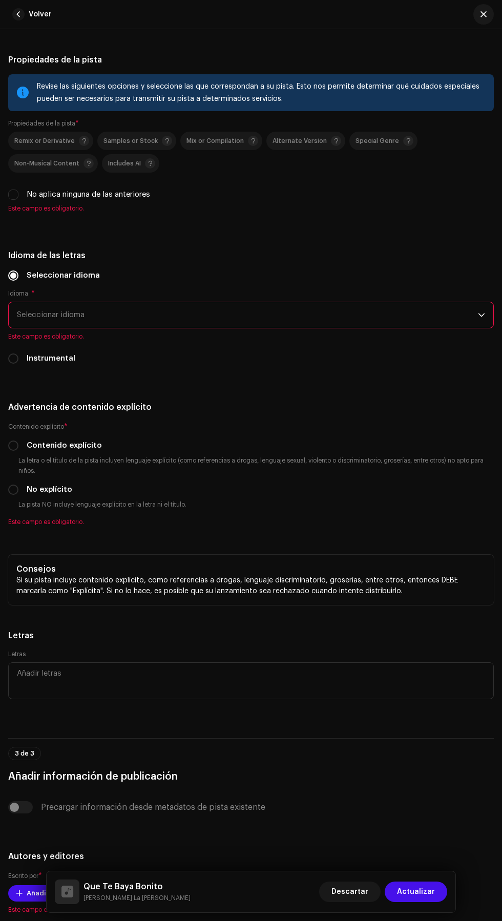
scroll to position [2144, 0]
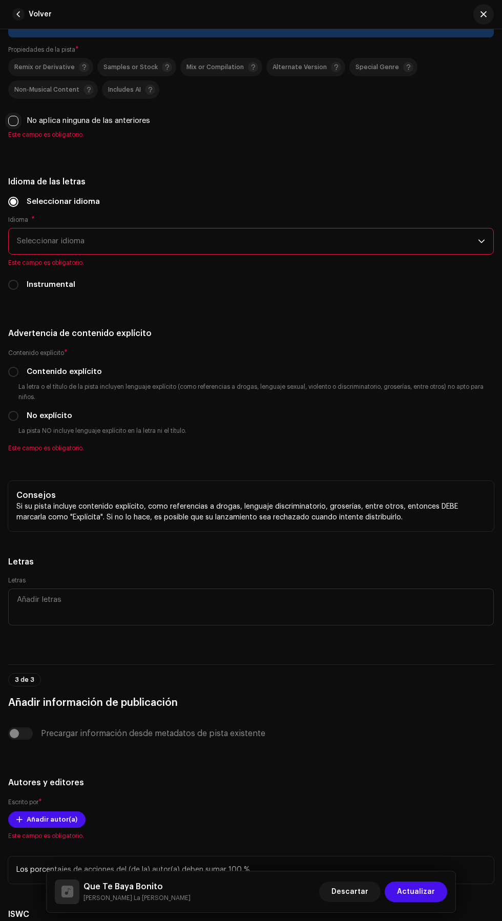
click at [14, 126] on input "No aplica ninguna de las anteriores" at bounding box center [13, 121] width 10 height 10
checkbox input "true"
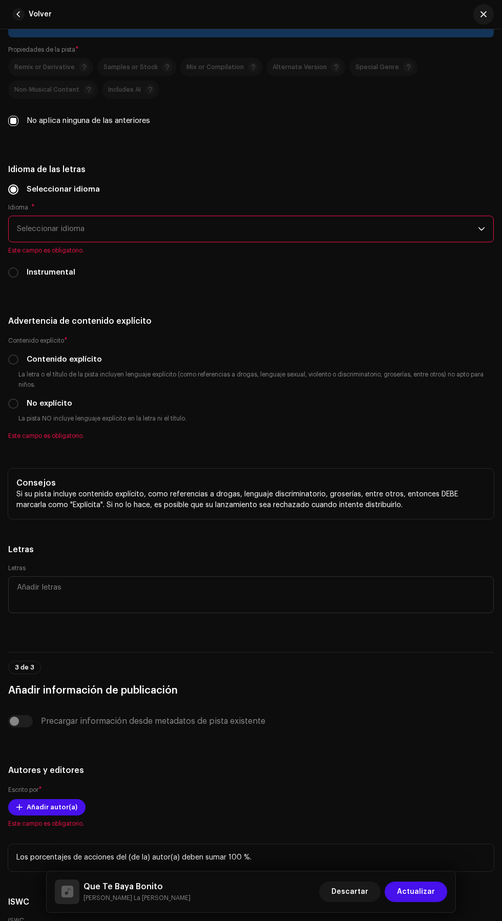
click at [301, 242] on span "Seleccionar idioma" at bounding box center [247, 229] width 461 height 26
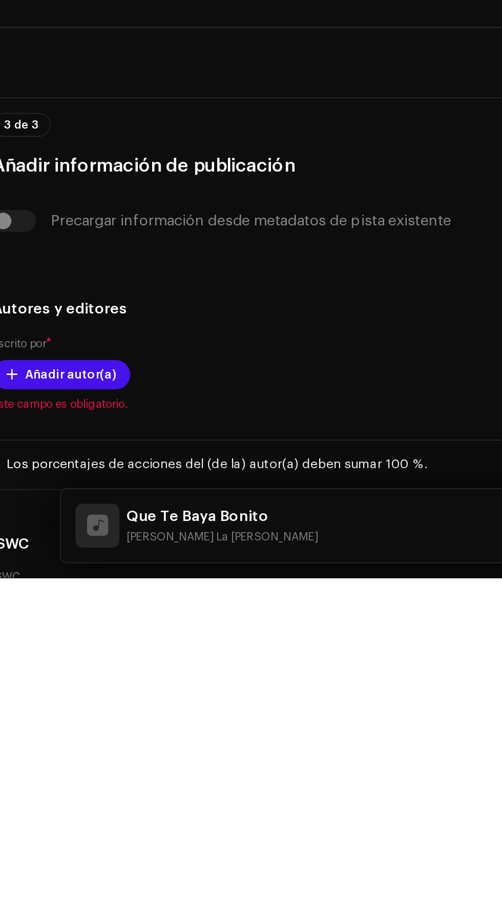
scroll to position [0, 0]
type input "Spa"
click at [135, 297] on li "Spanish" at bounding box center [251, 287] width 476 height 20
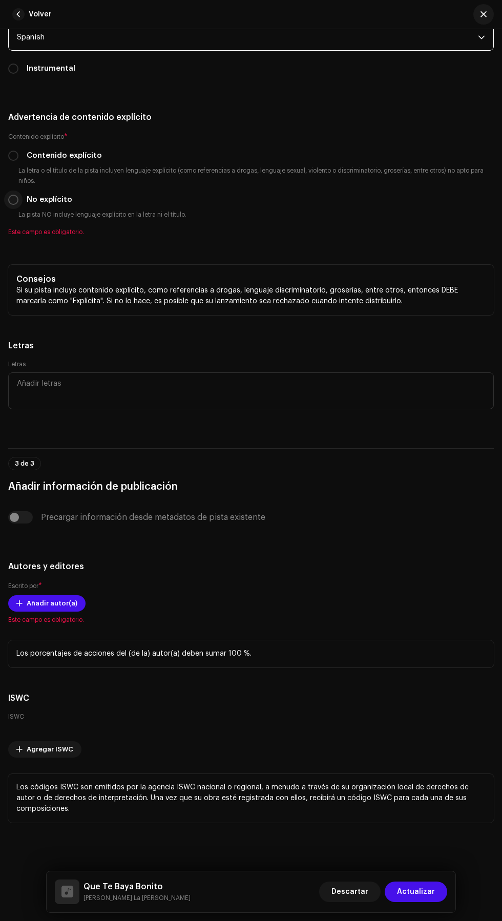
click at [13, 205] on input "No explícito" at bounding box center [13, 200] width 10 height 10
radio input "true"
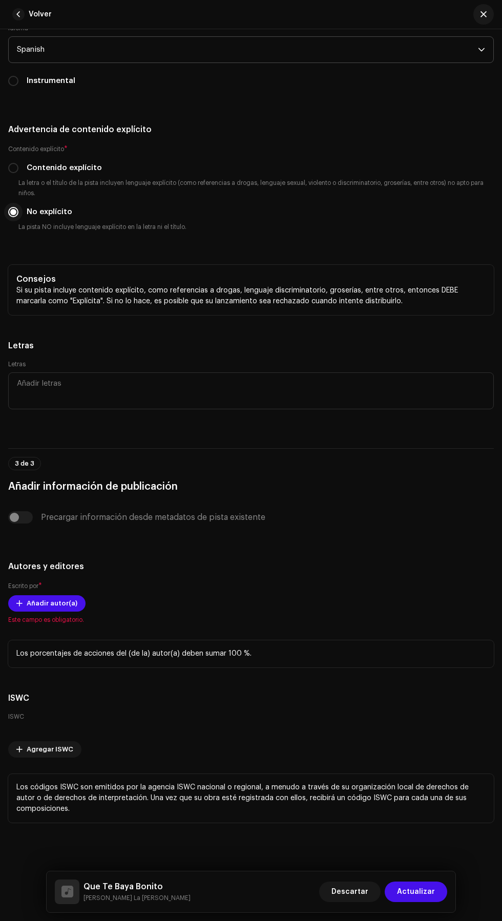
scroll to position [2931, 0]
click at [38, 593] on span "Añadir autor(a)" at bounding box center [52, 603] width 51 height 20
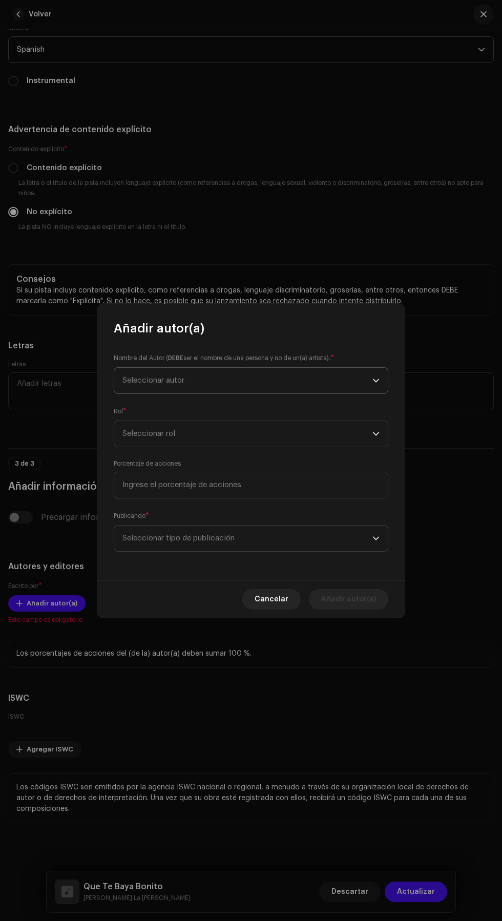
click at [296, 389] on span "Seleccionar autor" at bounding box center [247, 381] width 250 height 26
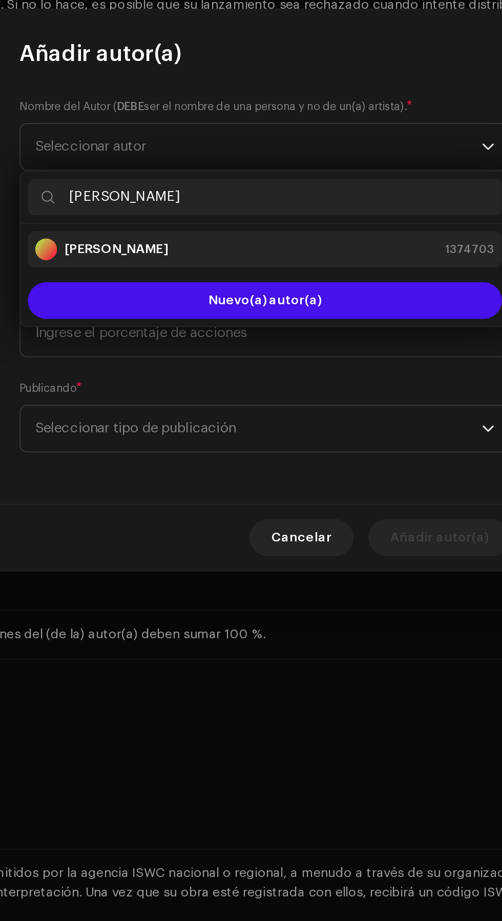
type input "Juan Garcia"
click at [279, 441] on div "Juan Garcia Aragon 1374703" at bounding box center [250, 438] width 257 height 12
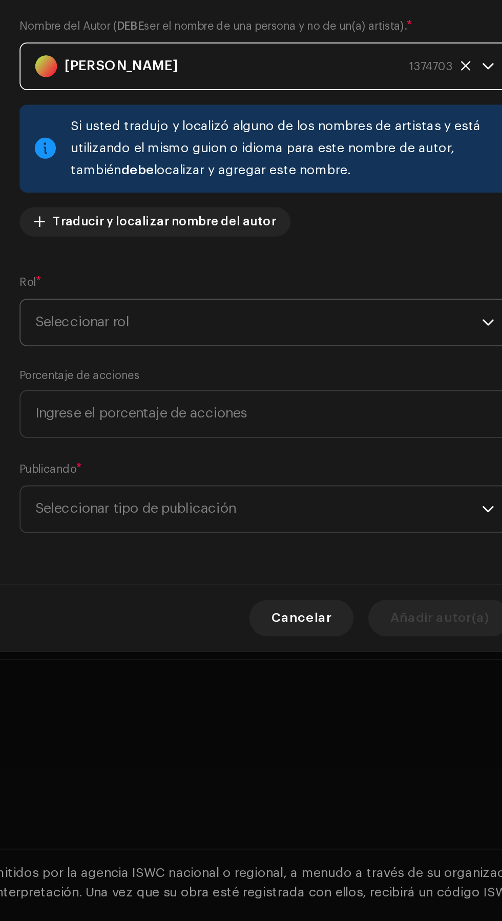
click at [288, 474] on span "Seleccionar rol" at bounding box center [247, 479] width 250 height 26
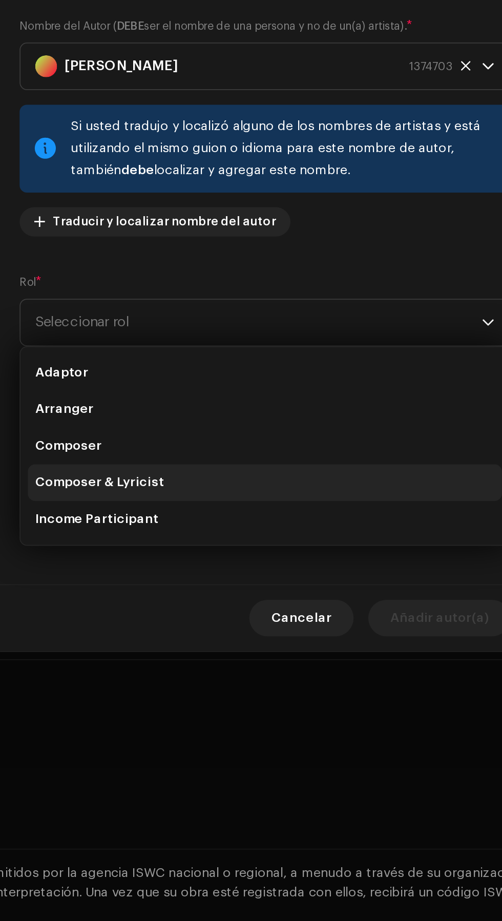
click at [241, 573] on li "Composer & Lyricist" at bounding box center [250, 568] width 265 height 20
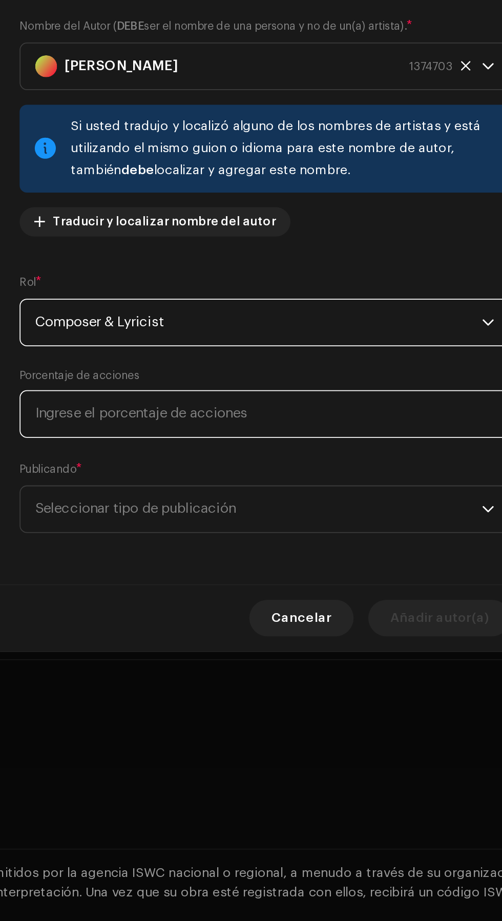
click at [279, 532] on input at bounding box center [251, 530] width 275 height 27
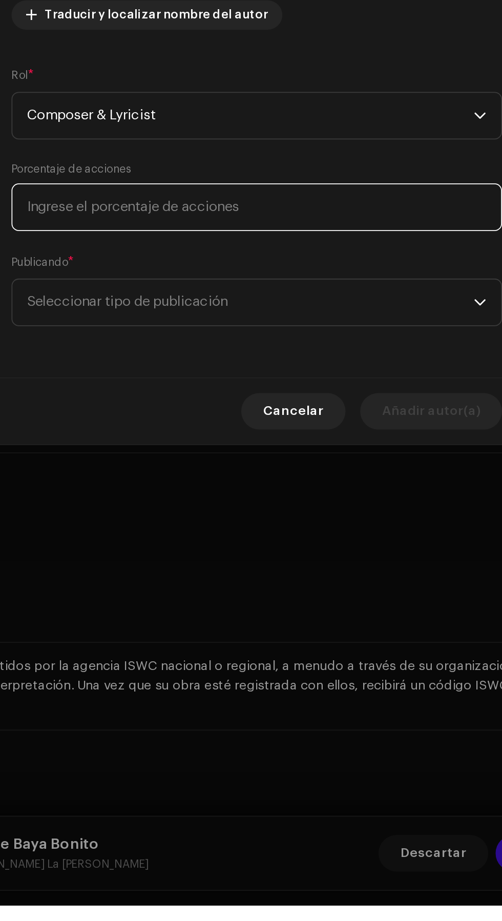
type input "1,00"
click at [304, 529] on input "1,00" at bounding box center [251, 530] width 275 height 27
type input "100,00"
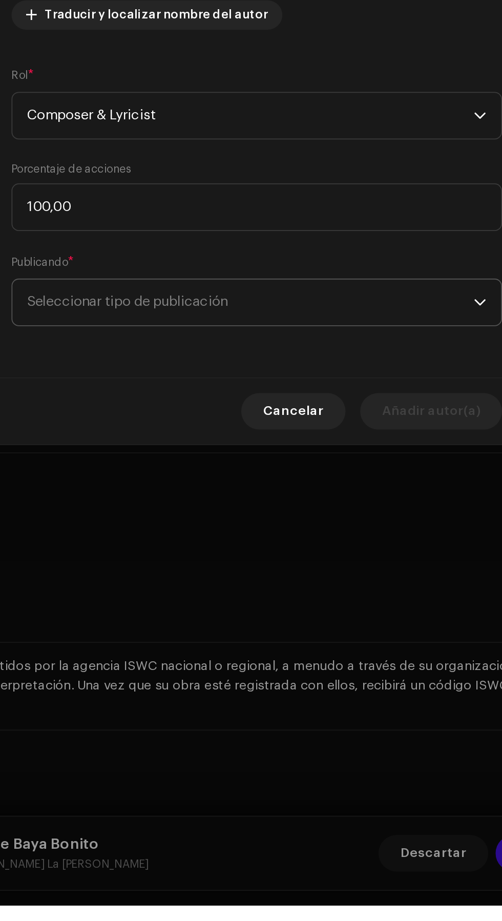
click at [293, 585] on span "Seleccionar tipo de publicación" at bounding box center [247, 584] width 250 height 26
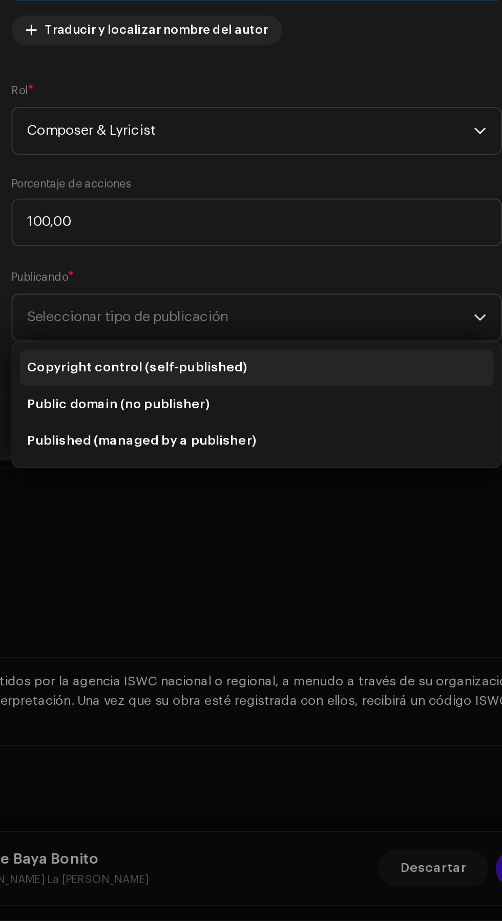
click at [281, 608] on li "Copyright control (self-published)" at bounding box center [250, 611] width 265 height 20
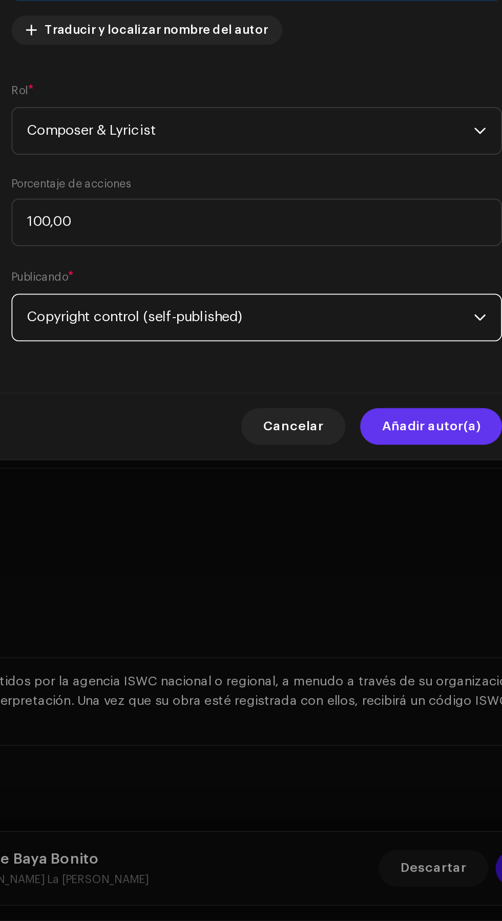
click at [365, 647] on span "Añadir autor(a)" at bounding box center [348, 644] width 55 height 20
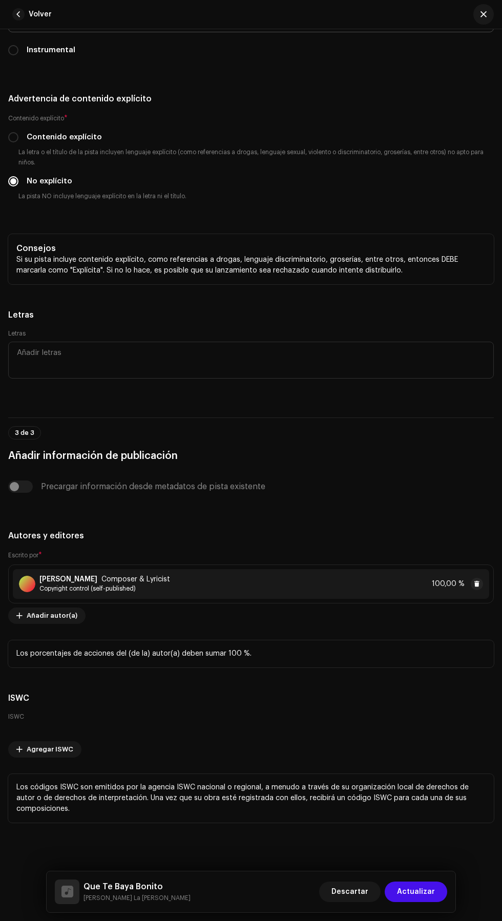
scroll to position [3036, 0]
click at [424, 895] on span "Actualizar" at bounding box center [416, 892] width 38 height 20
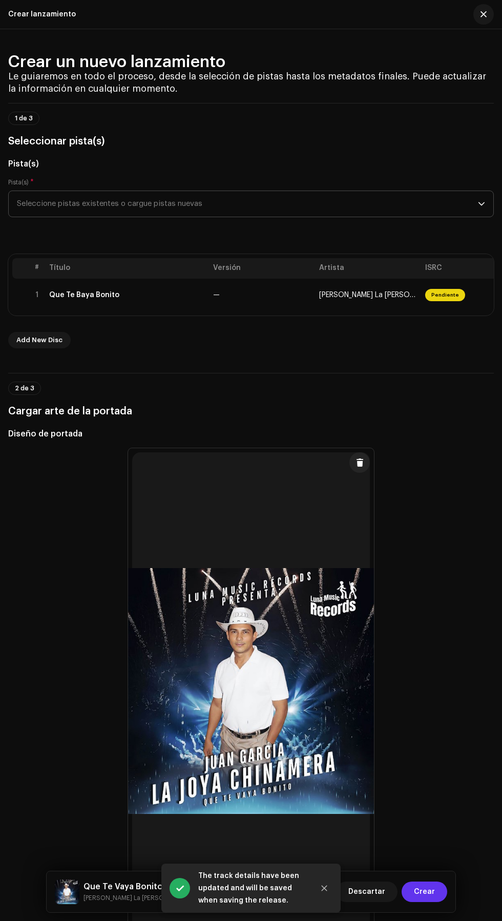
click at [432, 895] on span "Crear" at bounding box center [424, 892] width 21 height 20
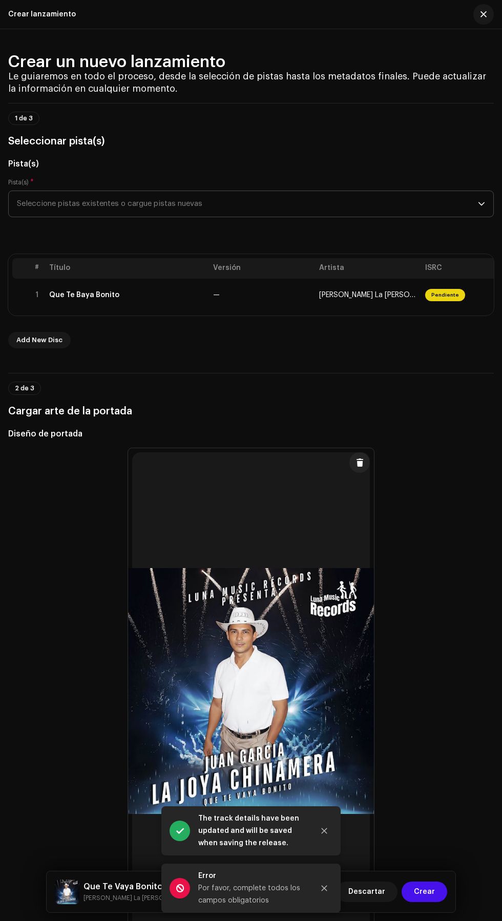
click at [257, 888] on div "Por favor, complete todos los campos obligatorios" at bounding box center [252, 894] width 108 height 25
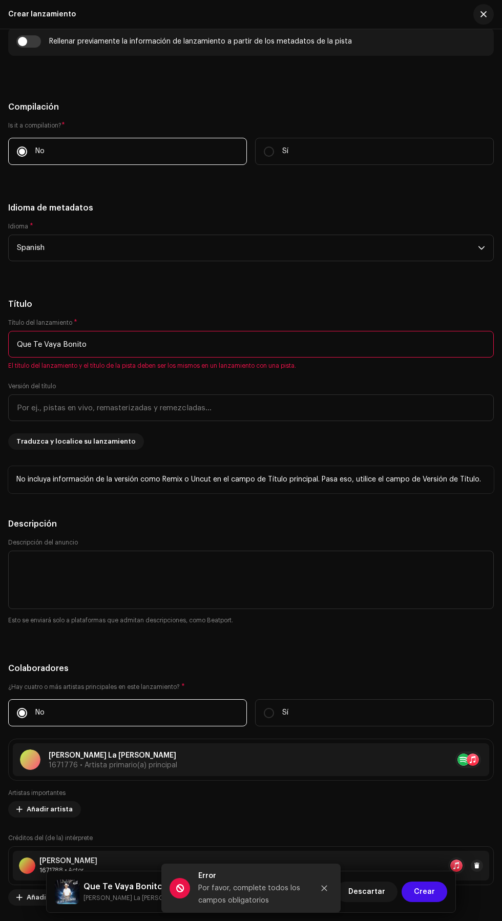
scroll to position [1174, 0]
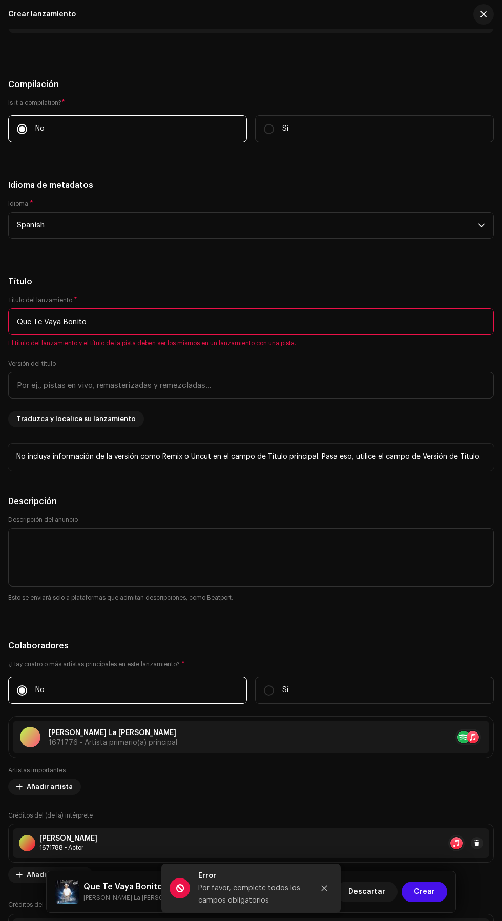
click at [315, 335] on input "Que Te Vaya Bonito" at bounding box center [251, 321] width 486 height 27
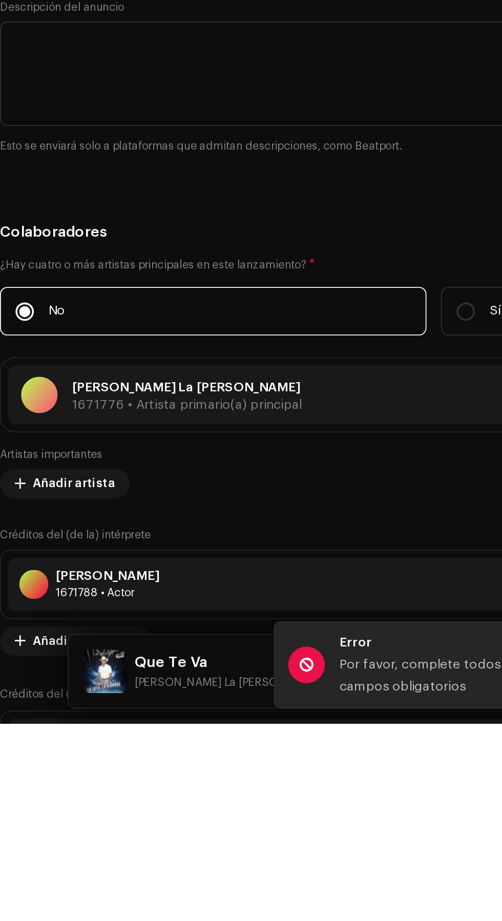
type input "Que"
type input "Que Te Vaya Bonito"
click at [242, 288] on h5 "Título" at bounding box center [251, 282] width 486 height 12
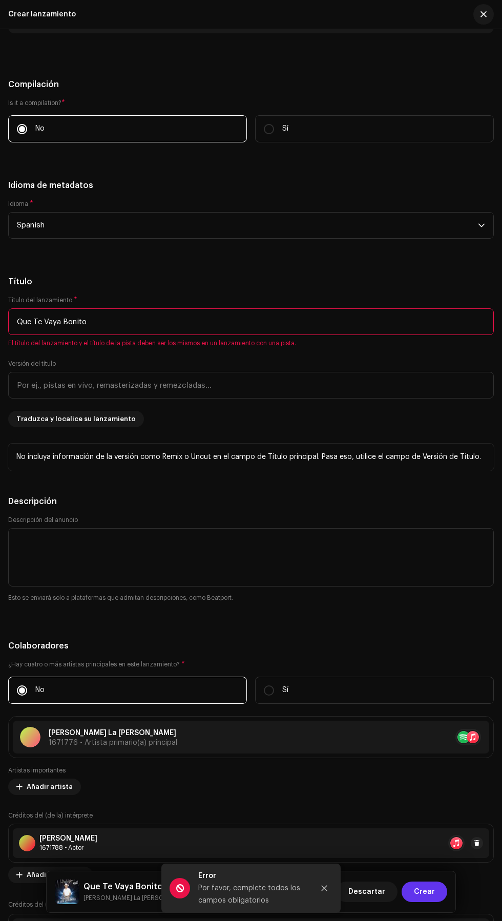
click at [429, 892] on span "Crear" at bounding box center [424, 892] width 21 height 20
click at [346, 288] on h5 "Título" at bounding box center [251, 282] width 486 height 12
click at [361, 288] on h5 "Título" at bounding box center [251, 282] width 486 height 12
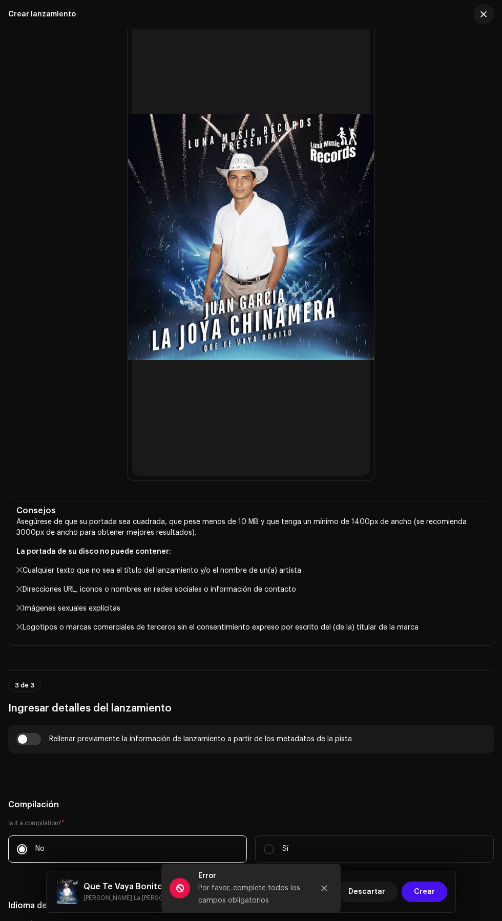
scroll to position [449, 0]
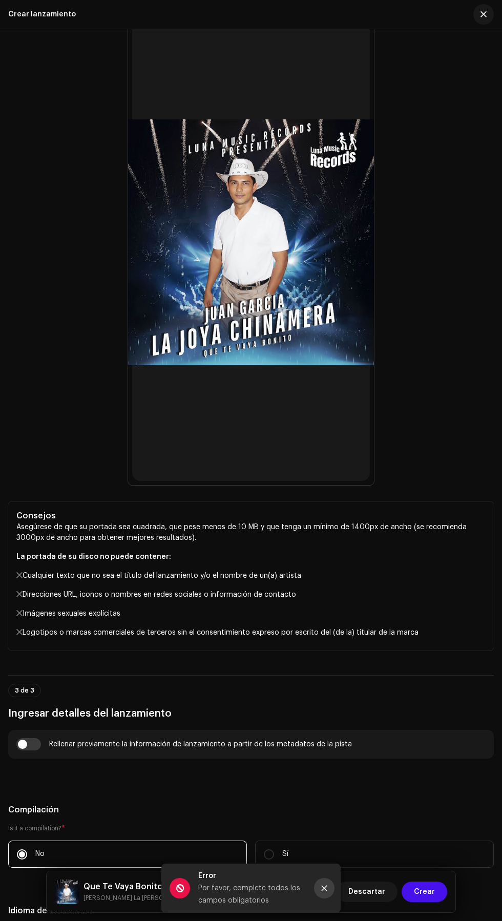
click at [324, 888] on icon "Close" at bounding box center [325, 889] width 6 height 6
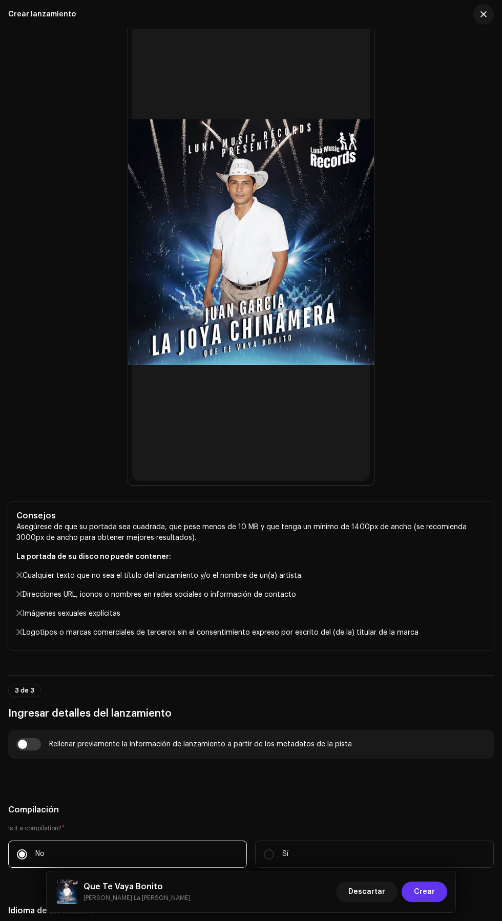
click at [432, 891] on span "Crear" at bounding box center [424, 892] width 21 height 20
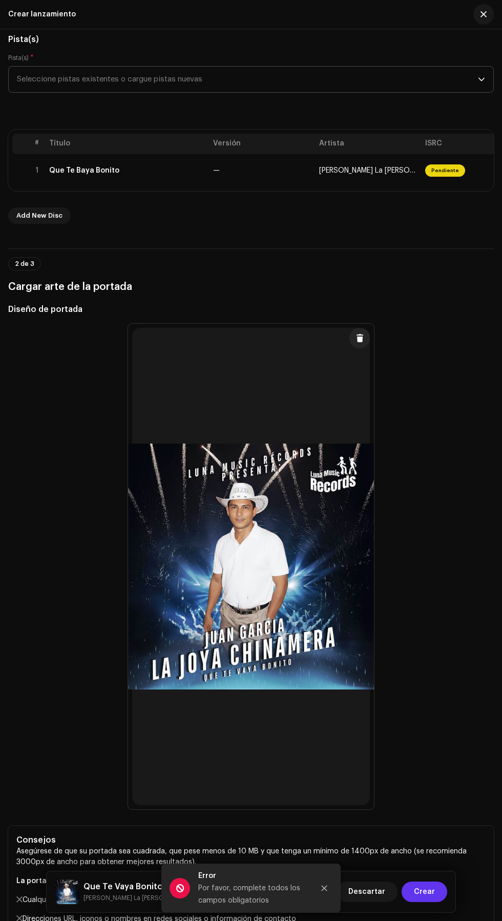
scroll to position [0, 0]
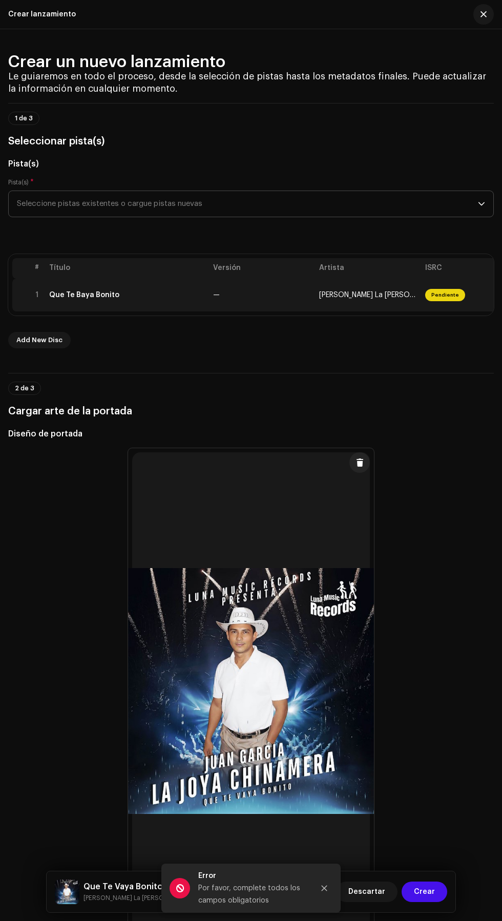
click at [136, 299] on div "Que Te Baya Bonito" at bounding box center [127, 295] width 156 height 8
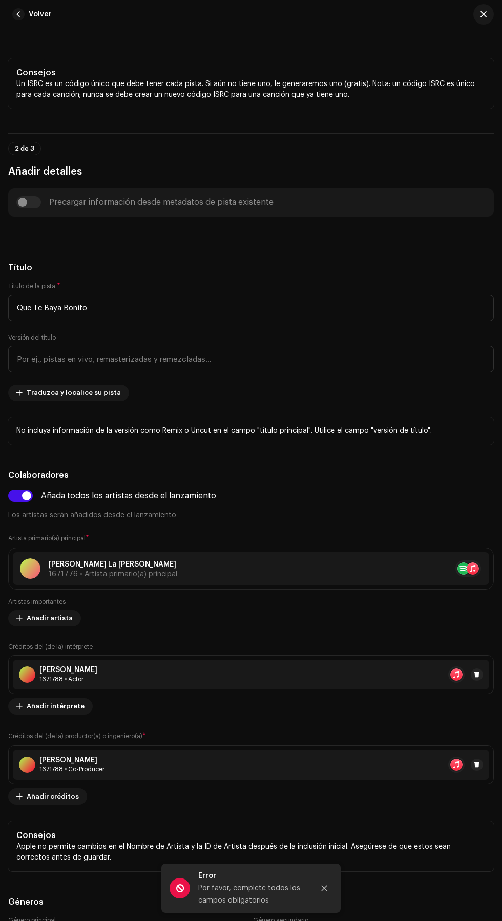
scroll to position [355, 0]
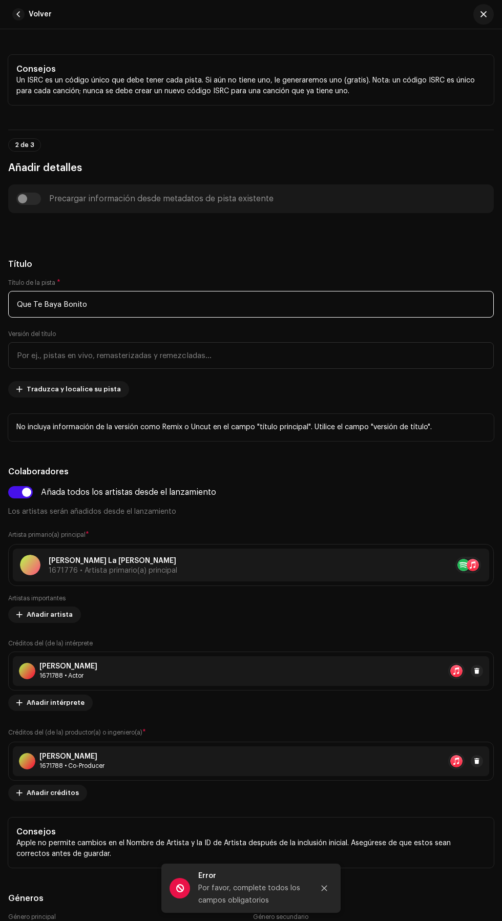
click at [382, 318] on input "Que Te Baya Bonito" at bounding box center [251, 304] width 486 height 27
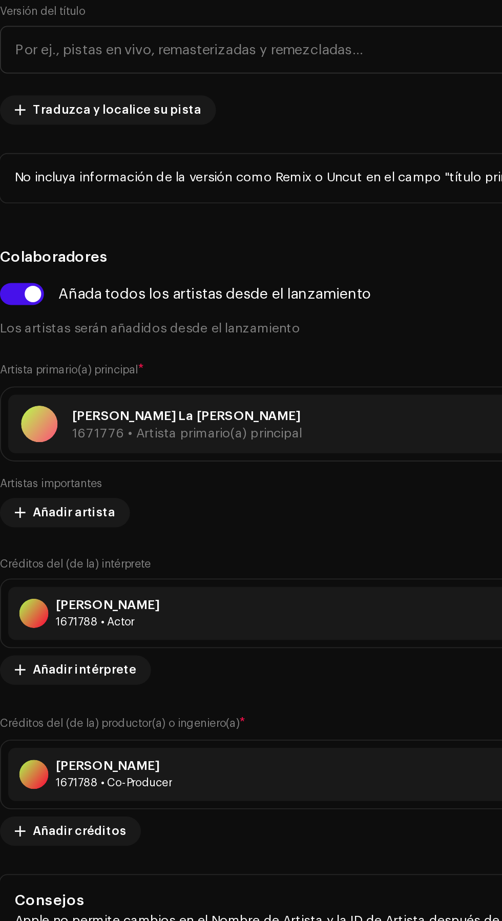
type input "Que"
type input "Que Te Vaya Bonito"
click at [229, 271] on h5 "Título" at bounding box center [251, 264] width 486 height 12
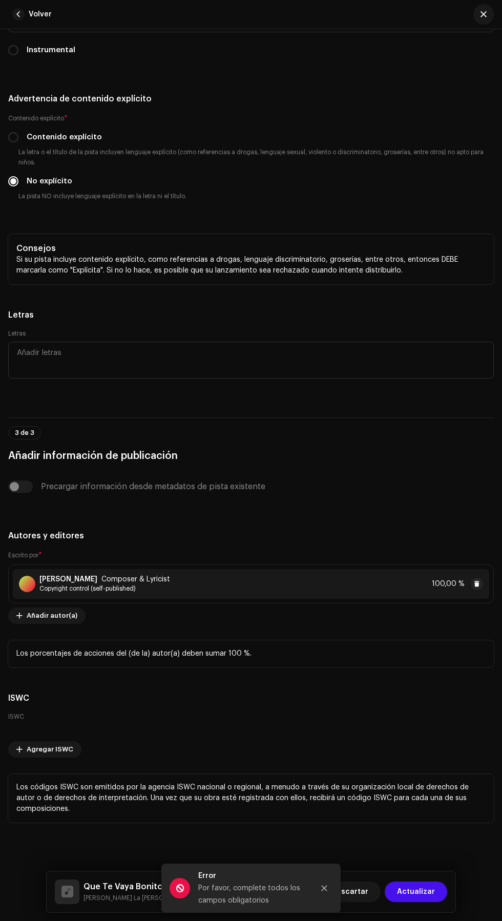
scroll to position [3036, 0]
click at [412, 893] on span "Actualizar" at bounding box center [416, 892] width 38 height 20
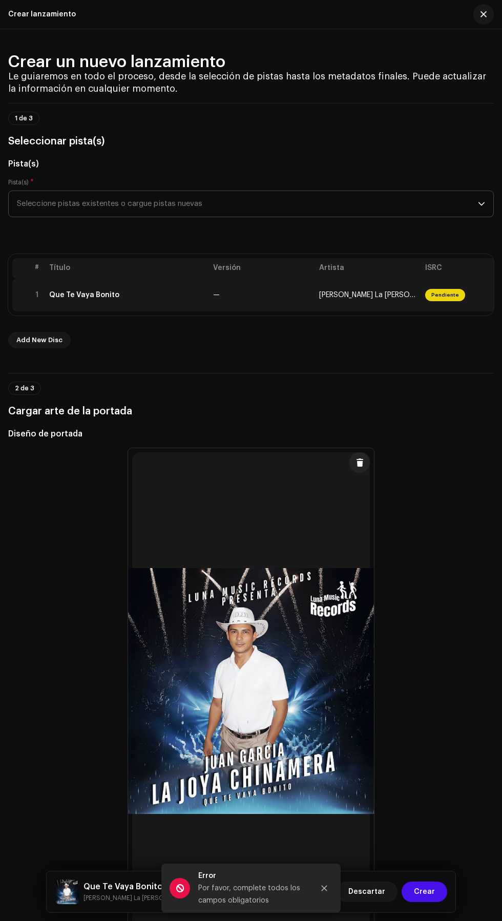
click at [376, 299] on span "[PERSON_NAME] La [PERSON_NAME]" at bounding box center [378, 295] width 119 height 7
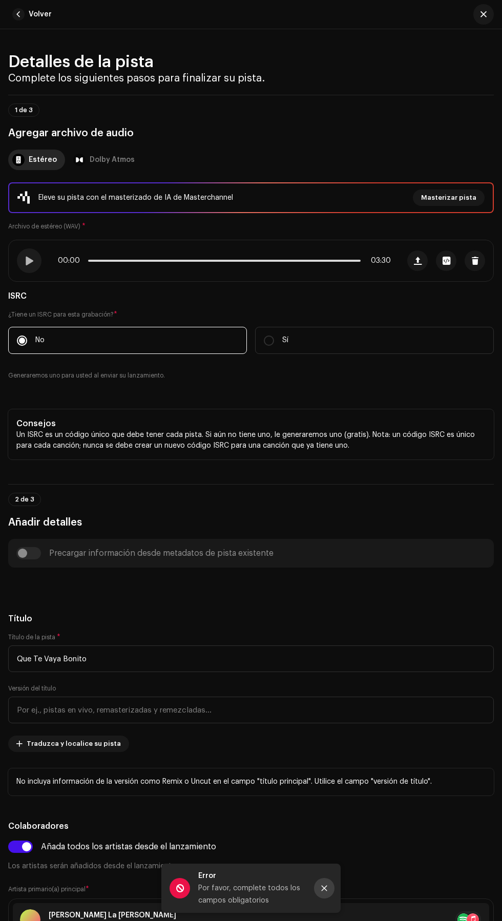
click at [324, 888] on icon "Close" at bounding box center [325, 889] width 6 height 6
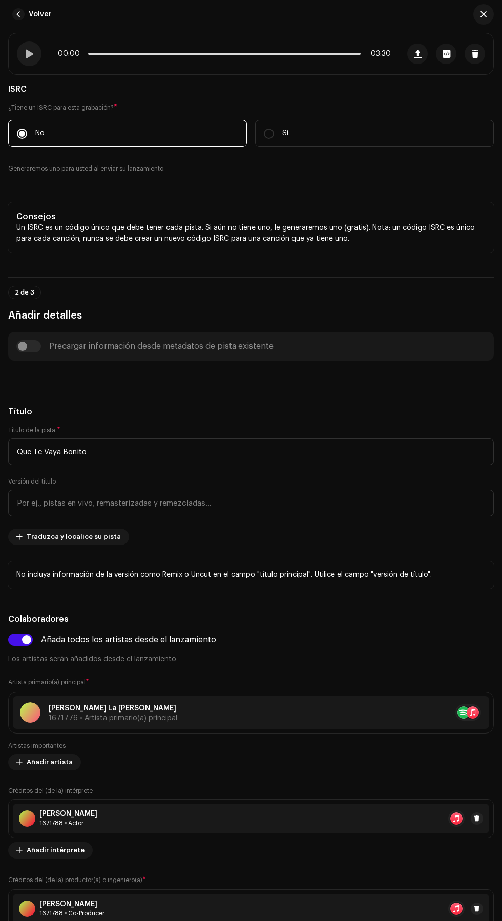
scroll to position [0, 0]
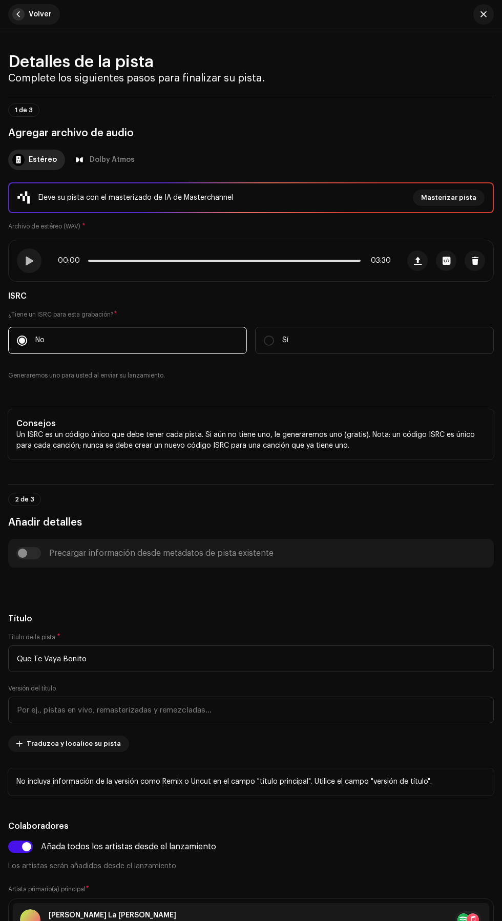
click at [44, 14] on span "Volver" at bounding box center [40, 14] width 23 height 20
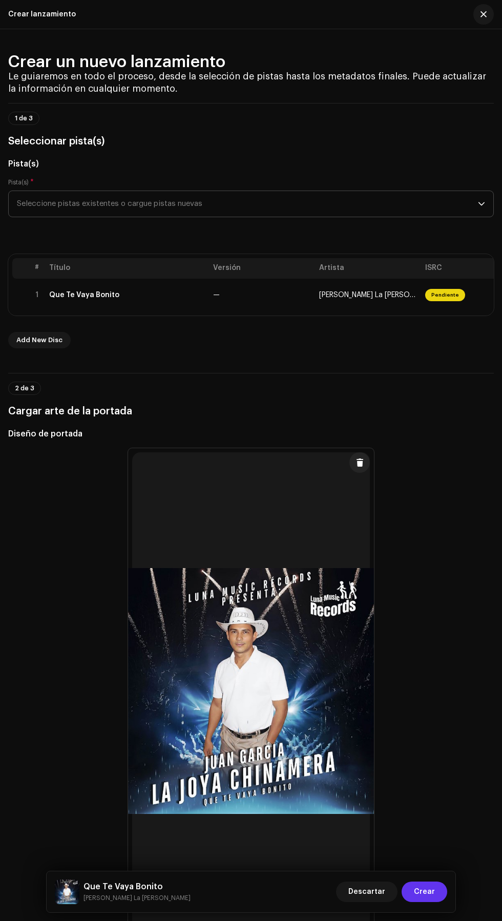
click at [434, 890] on span "Crear" at bounding box center [424, 892] width 21 height 20
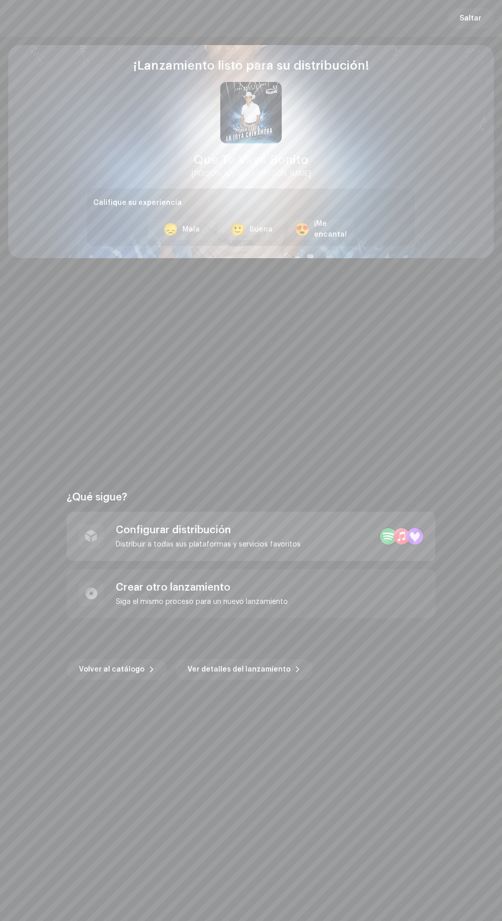
click at [167, 543] on div "Distribuir a todas sus plataformas y servicios favoritos" at bounding box center [208, 545] width 185 height 8
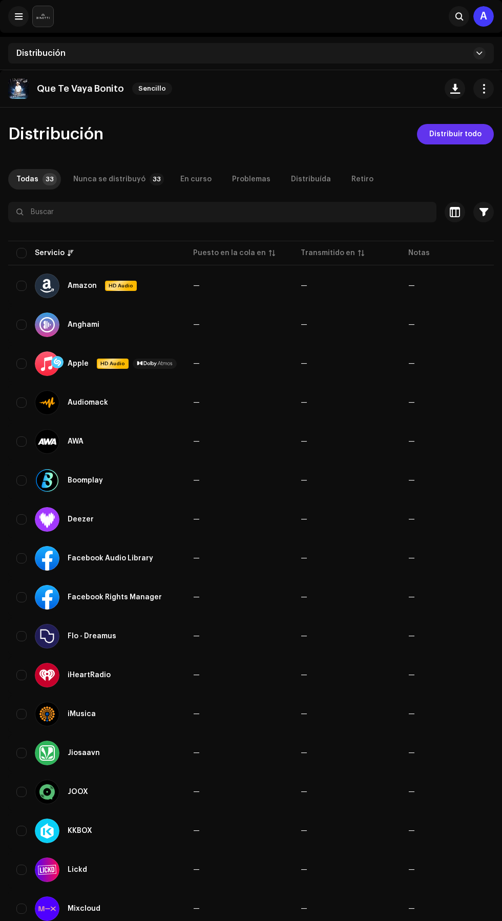
click at [470, 134] on span "Distribuir todo" at bounding box center [455, 134] width 52 height 20
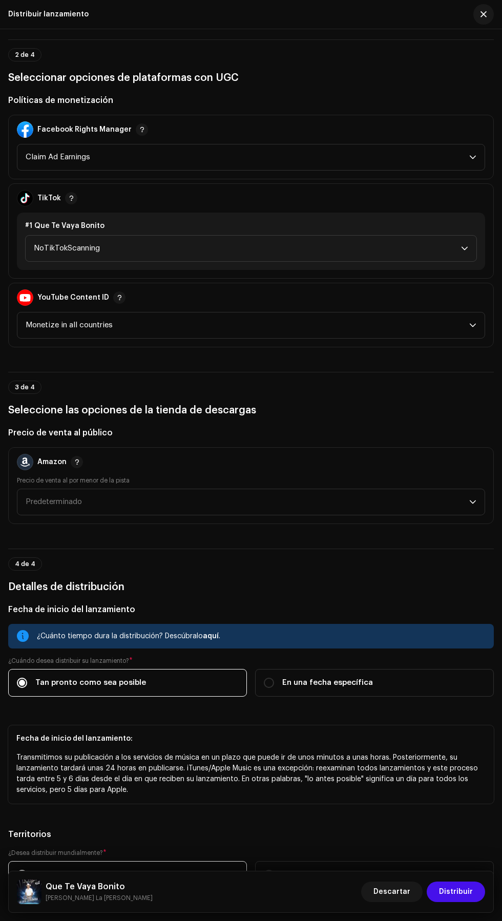
scroll to position [1190, 0]
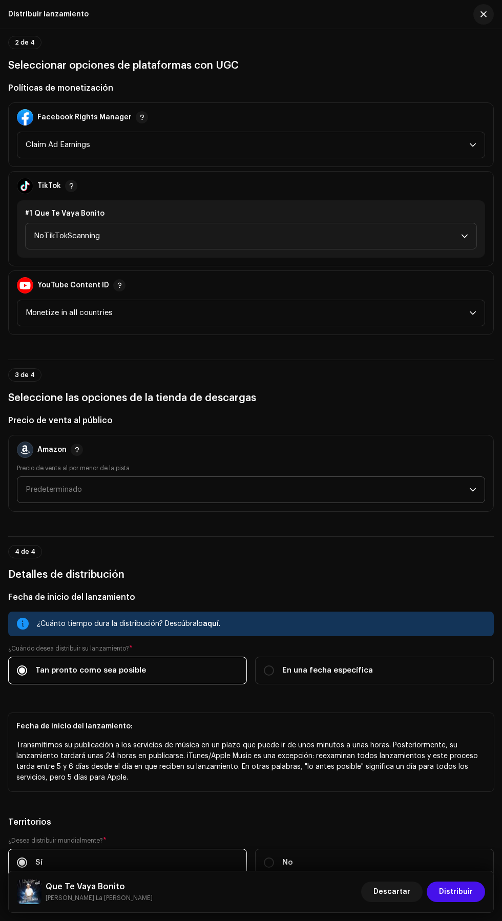
click at [312, 503] on span "Predeterminado" at bounding box center [248, 490] width 444 height 26
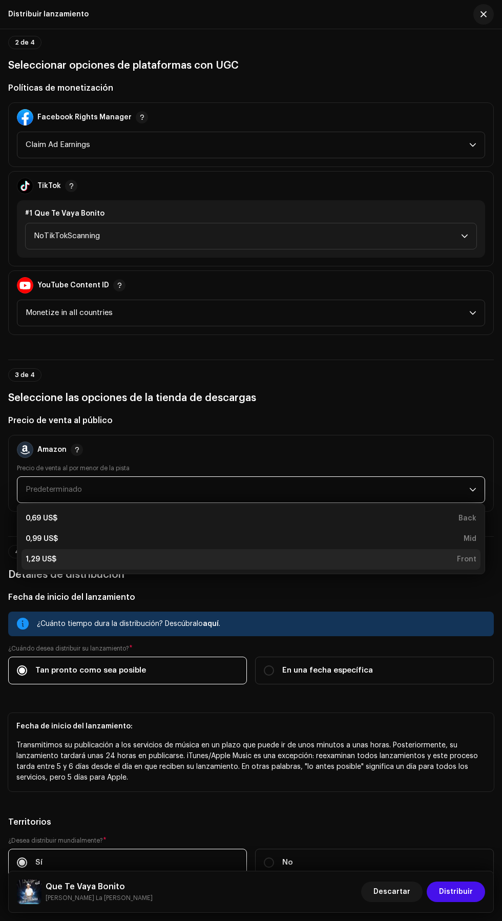
click at [302, 565] on div "1,29 US$ Front" at bounding box center [251, 559] width 451 height 10
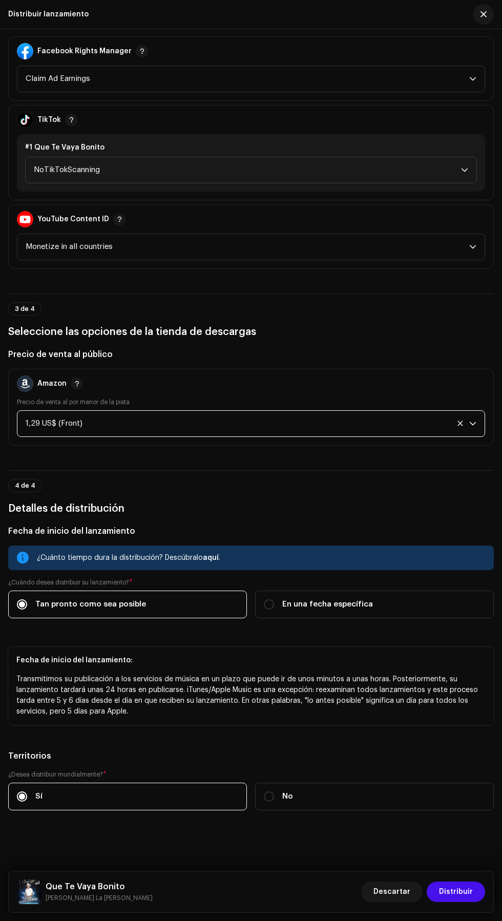
scroll to position [1371, 0]
click at [464, 892] on span "Distribuir" at bounding box center [456, 892] width 34 height 20
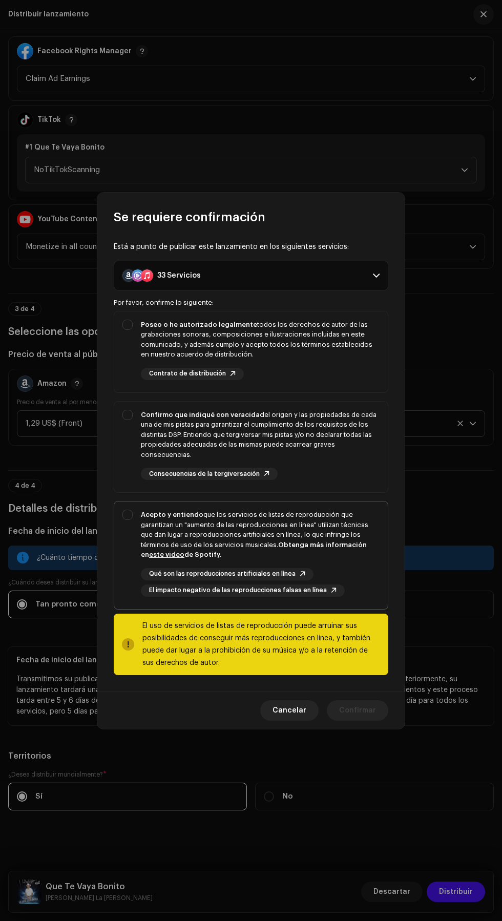
click at [299, 513] on div "Acepto y entiendo que los servicios de listas de reproducción que garantizan un…" at bounding box center [260, 535] width 239 height 50
checkbox input "true"
click at [310, 445] on div "Confirmo que indiqué con veracidad el origen y las propiedades de cada una de m…" at bounding box center [260, 435] width 239 height 50
checkbox input "true"
click at [329, 336] on div "Poseo o he autorizado legalmente todos los derechos de autor de las grabaciones…" at bounding box center [260, 340] width 239 height 40
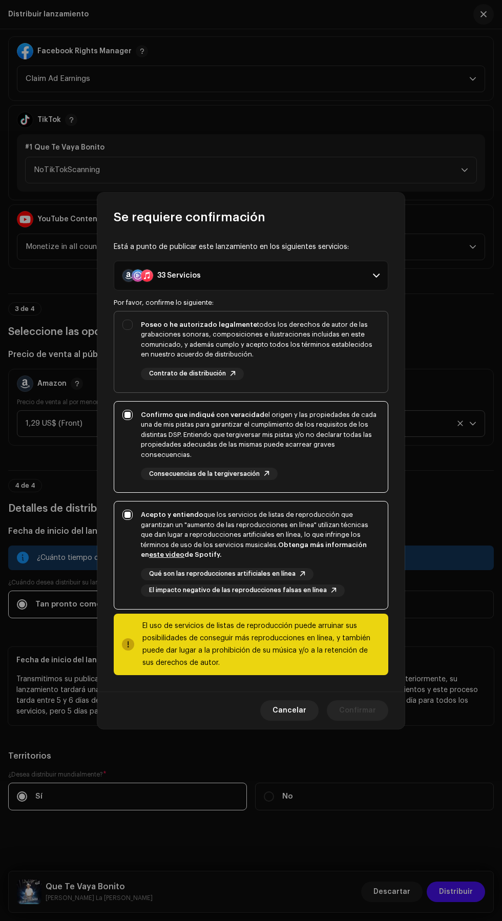
checkbox input "true"
click at [362, 712] on span "Confirmar" at bounding box center [357, 710] width 37 height 20
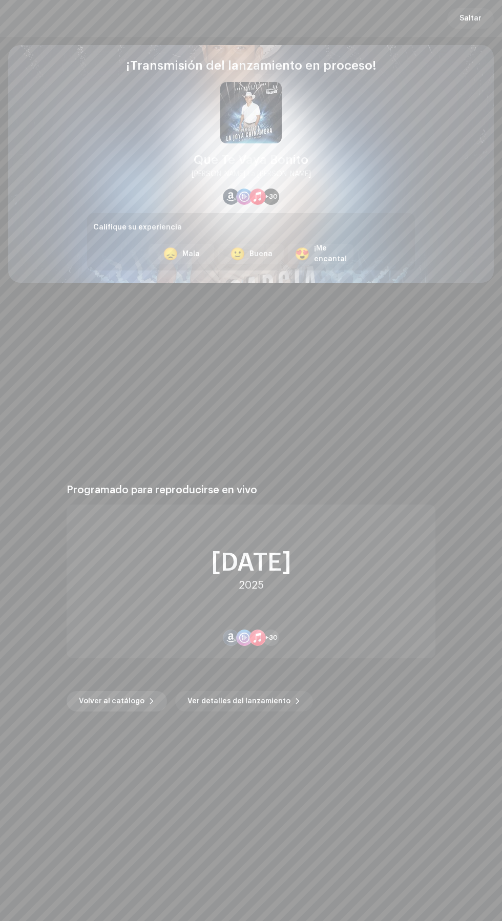
click at [95, 701] on span "Volver al catálogo" at bounding box center [112, 701] width 66 height 20
